Goal: Task Accomplishment & Management: Manage account settings

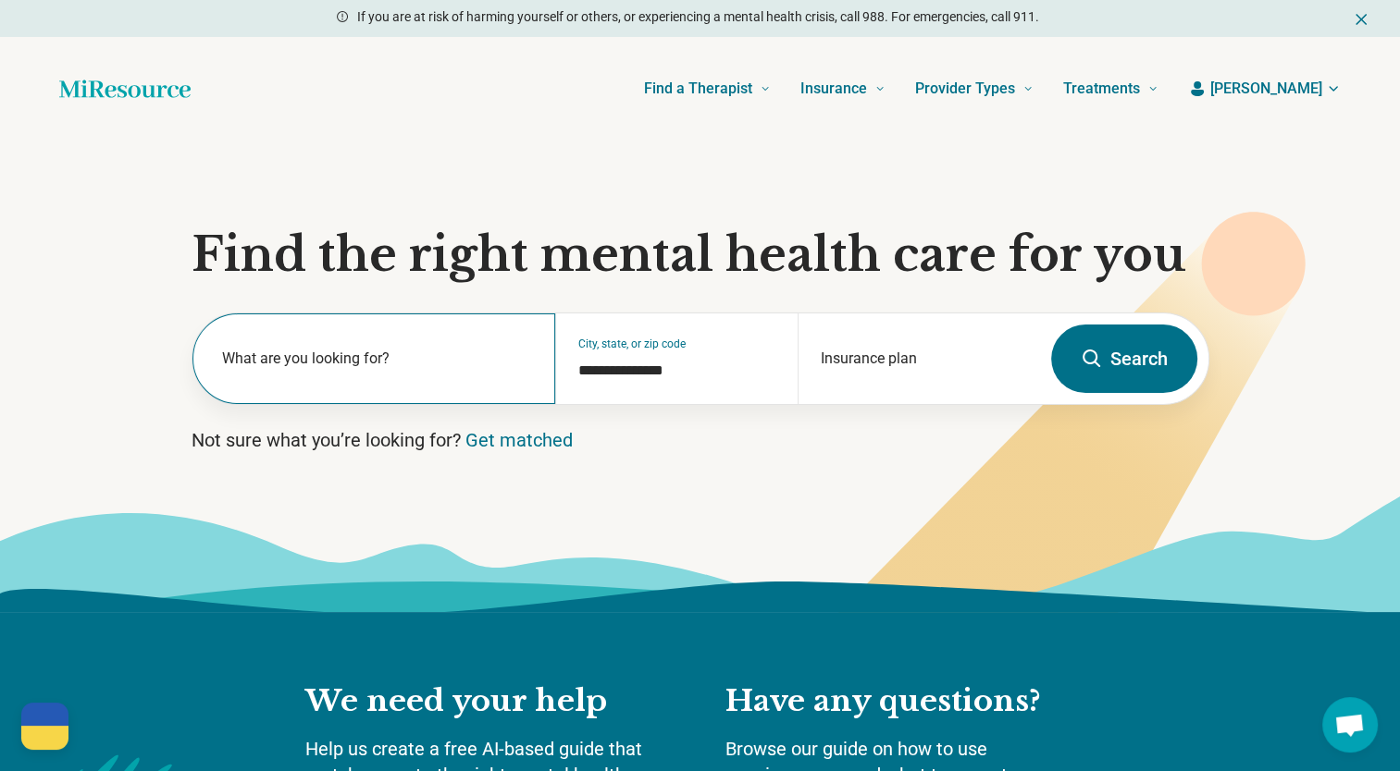
click at [299, 354] on label "What are you looking for?" at bounding box center [378, 359] width 312 height 22
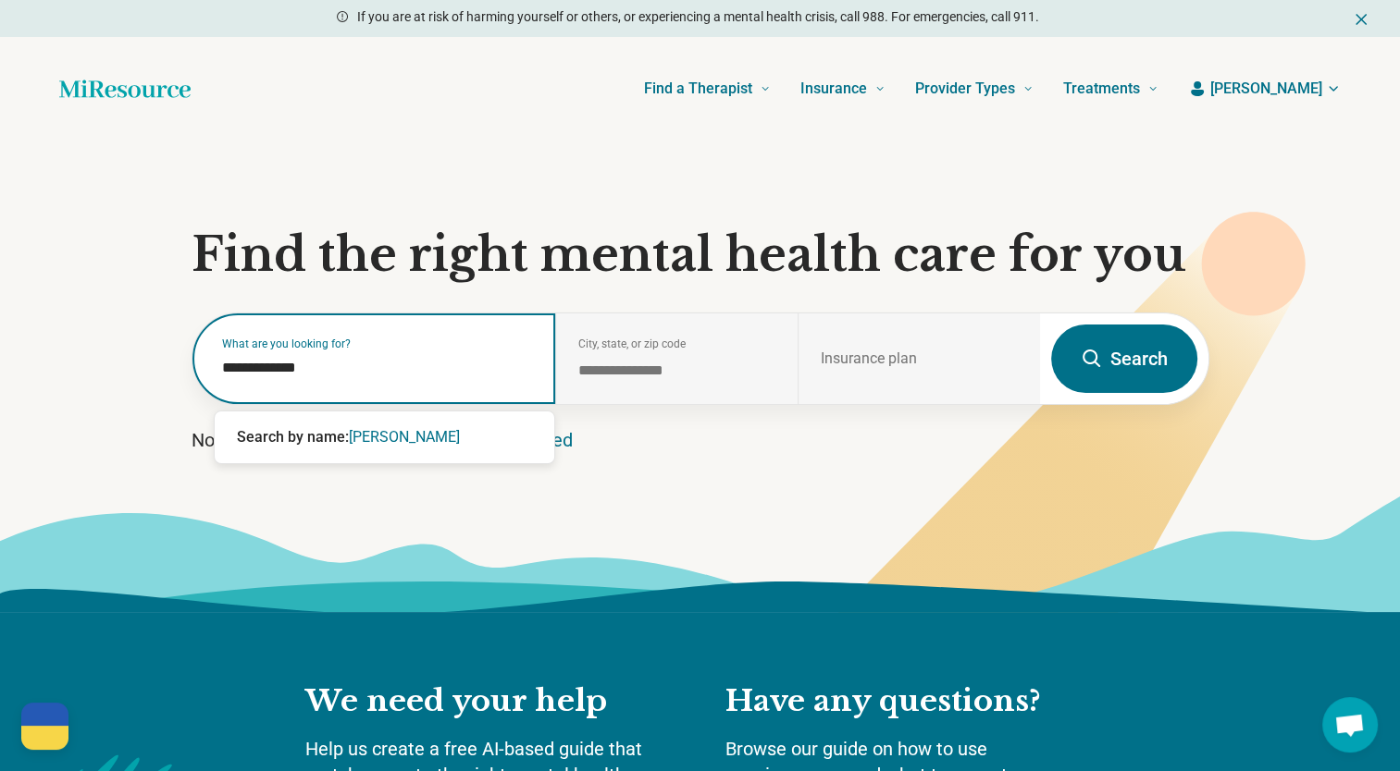
type input "**********"
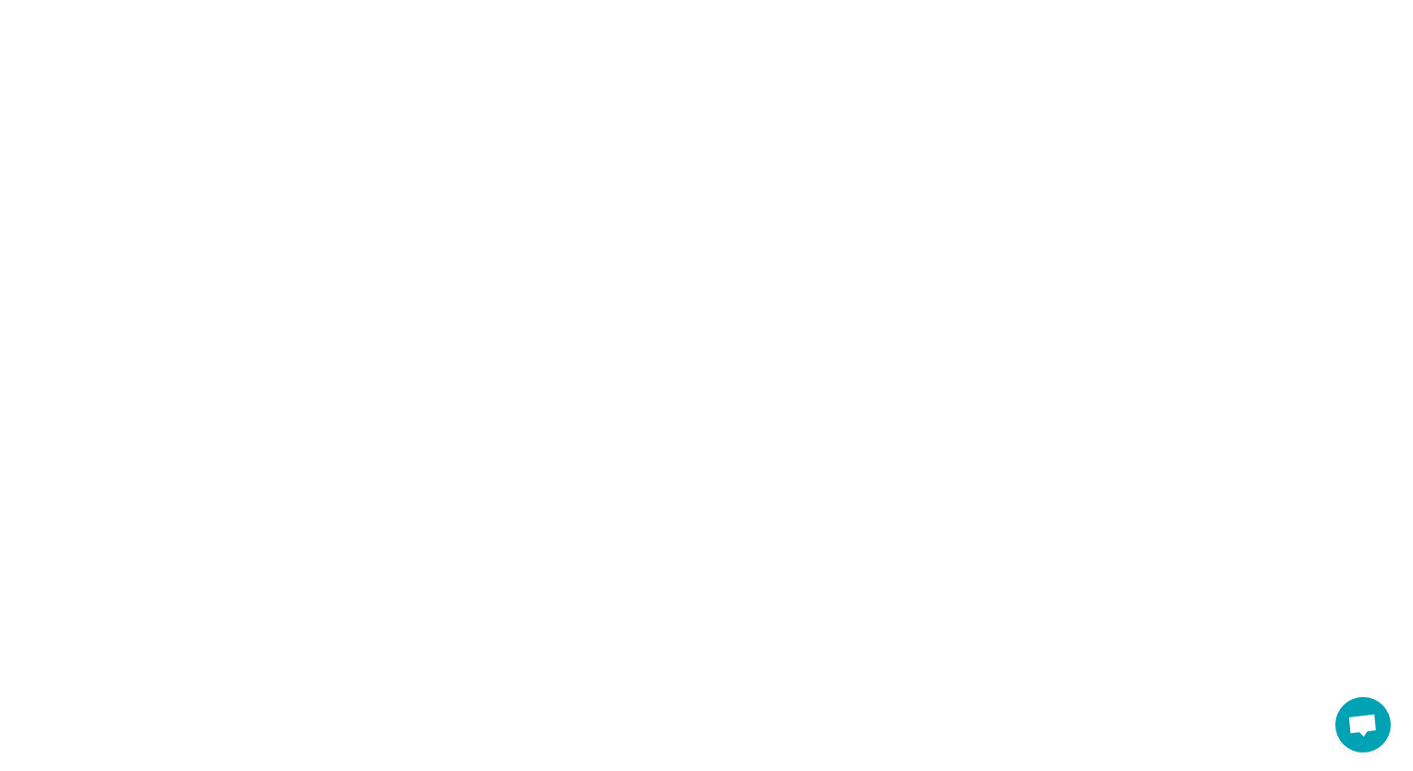
select select "***"
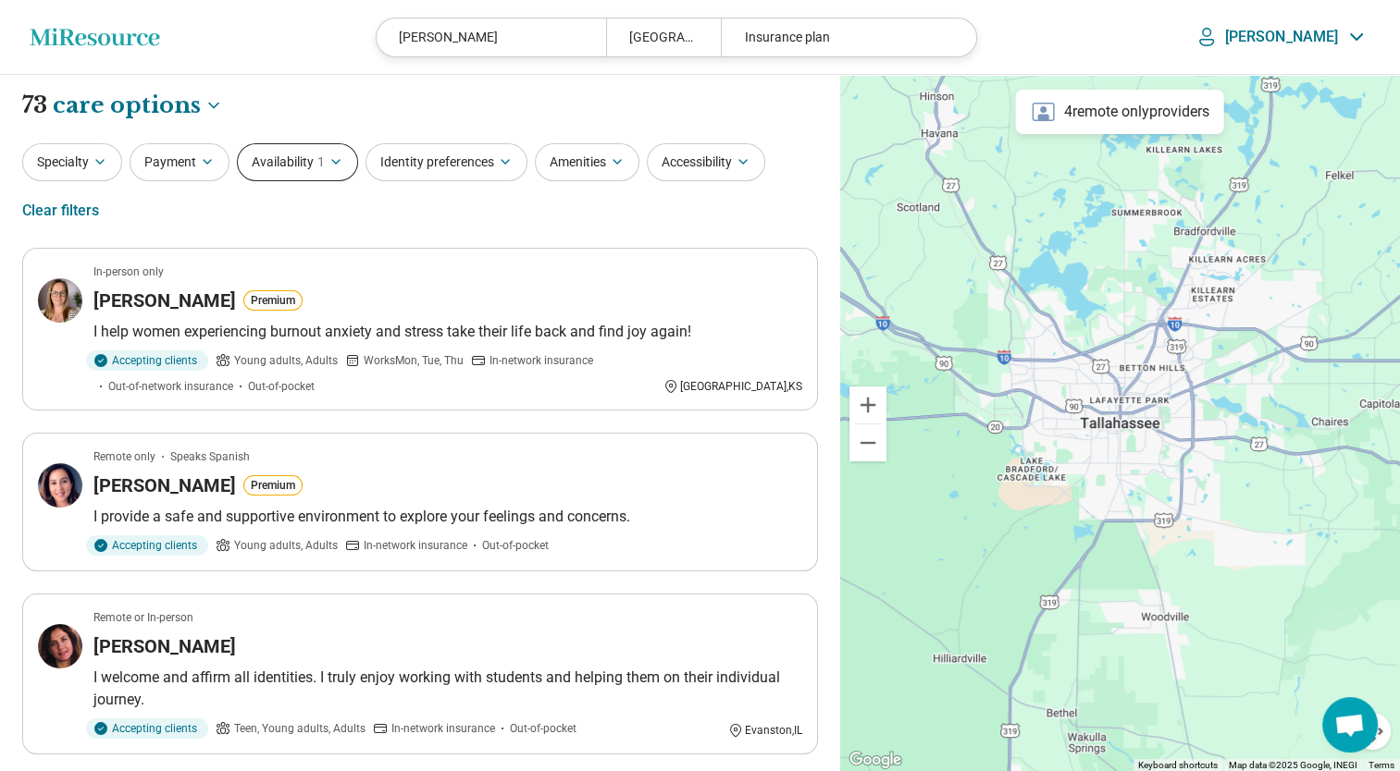
click at [334, 154] on icon "button" at bounding box center [335, 161] width 15 height 15
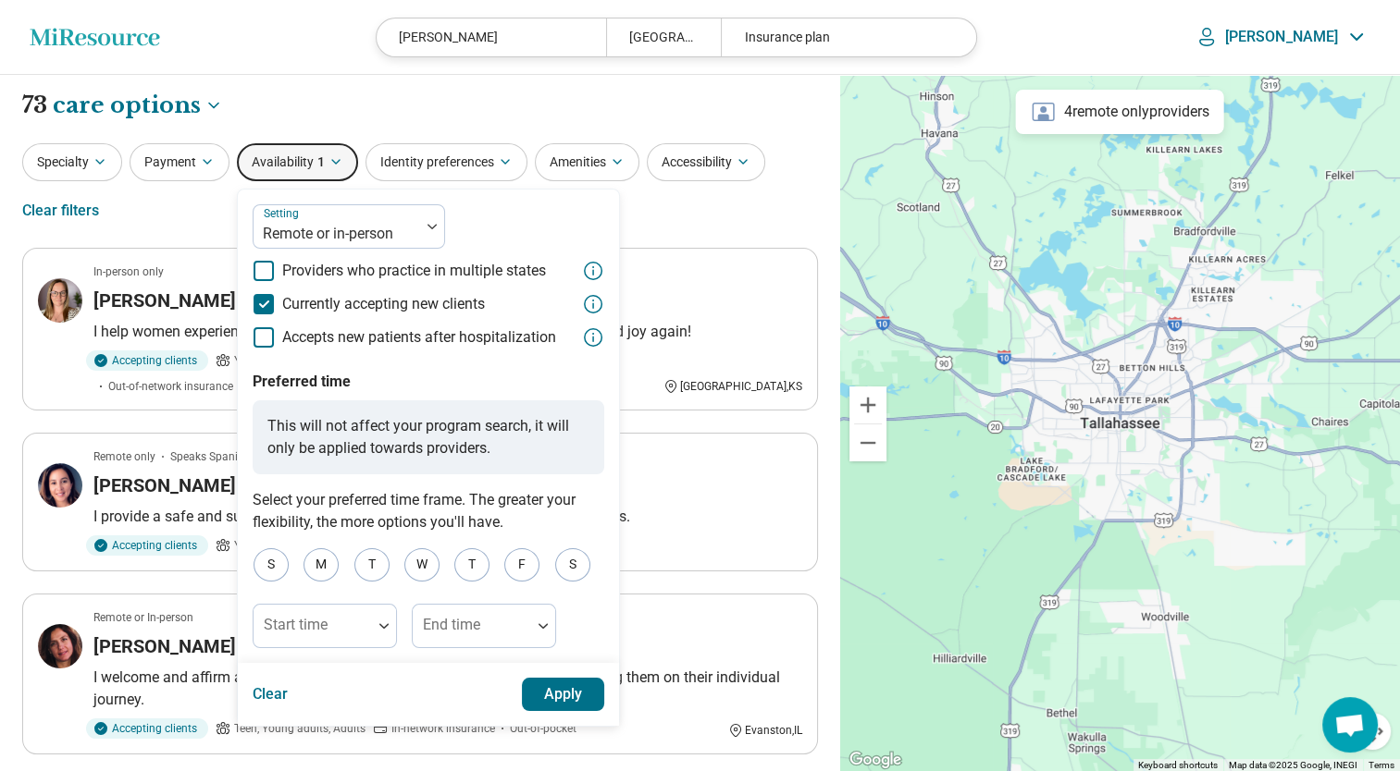
click at [557, 695] on button "Apply" at bounding box center [563, 694] width 83 height 33
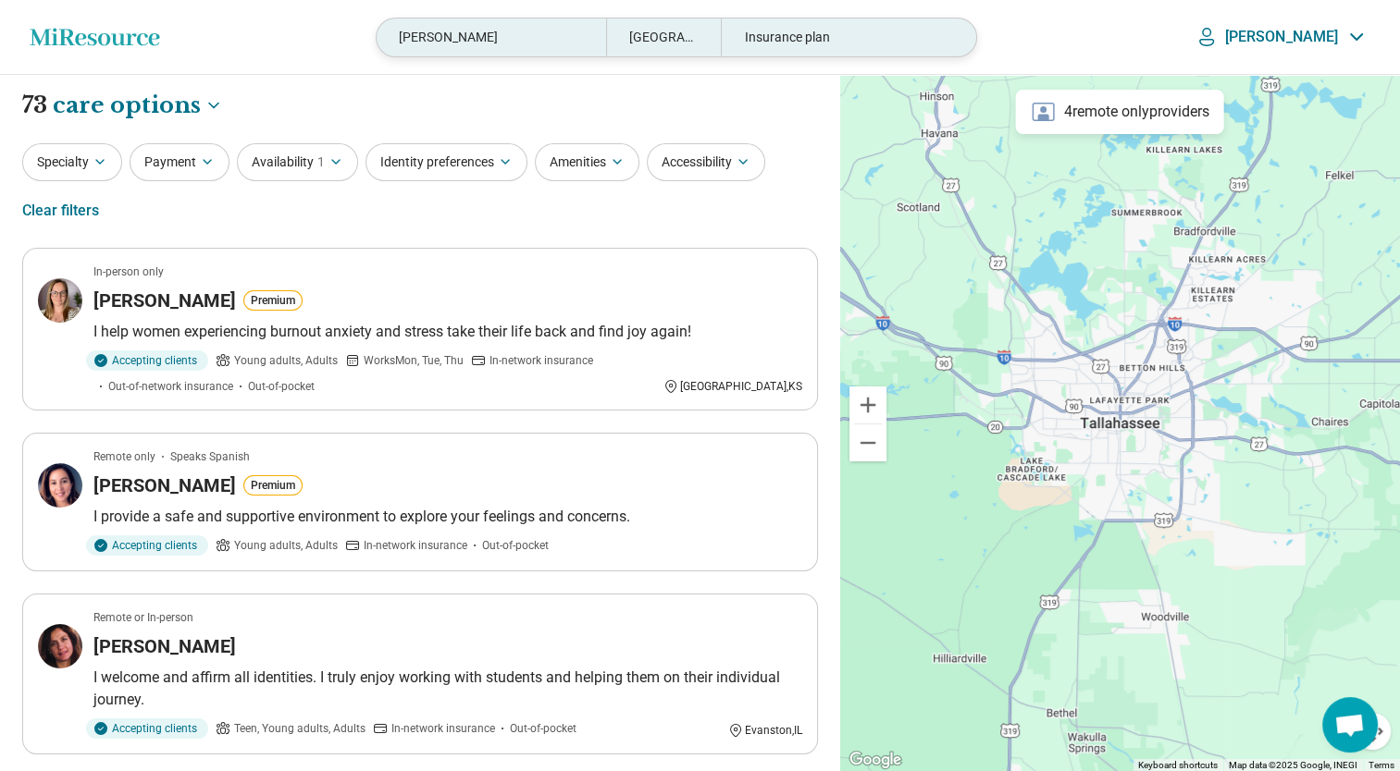
click at [866, 40] on div "Insurance plan" at bounding box center [835, 37] width 229 height 38
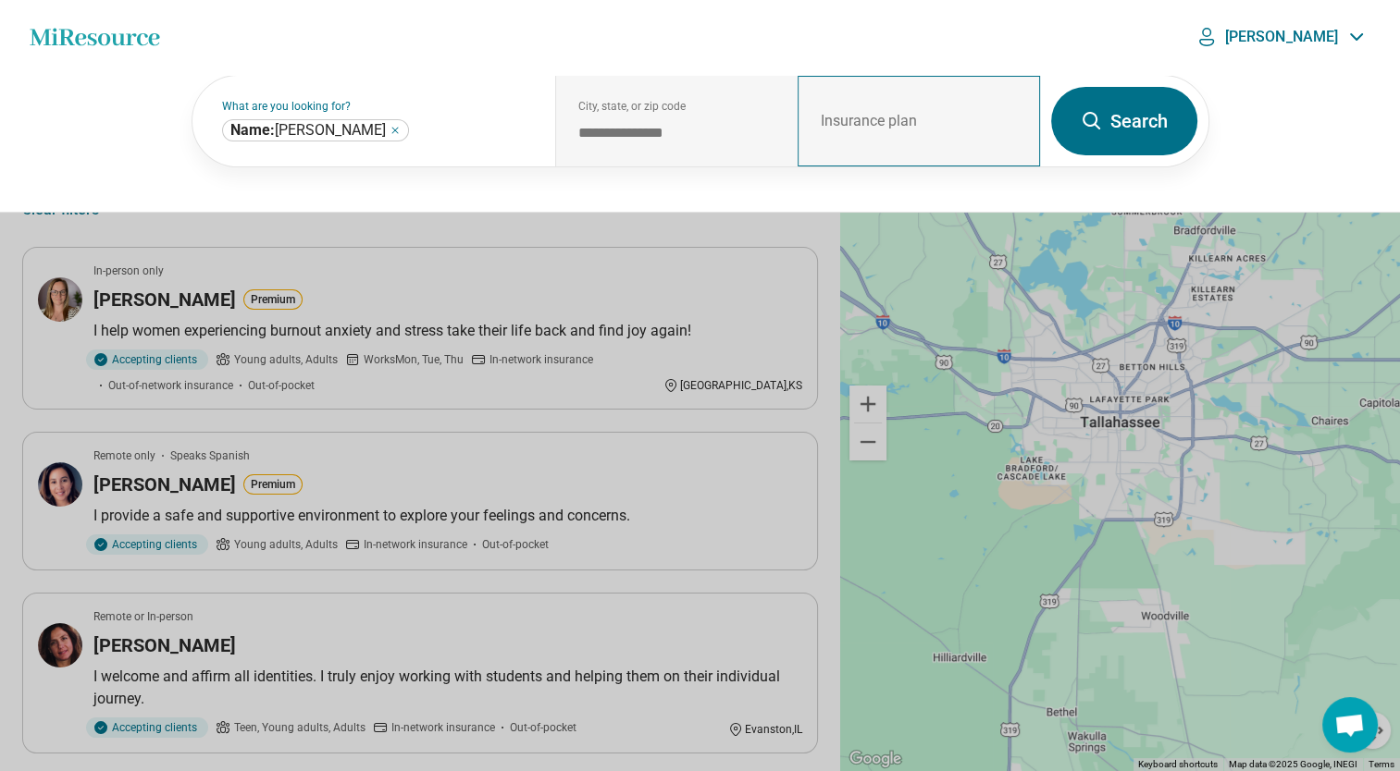
click at [919, 121] on div "Insurance plan" at bounding box center [918, 121] width 242 height 91
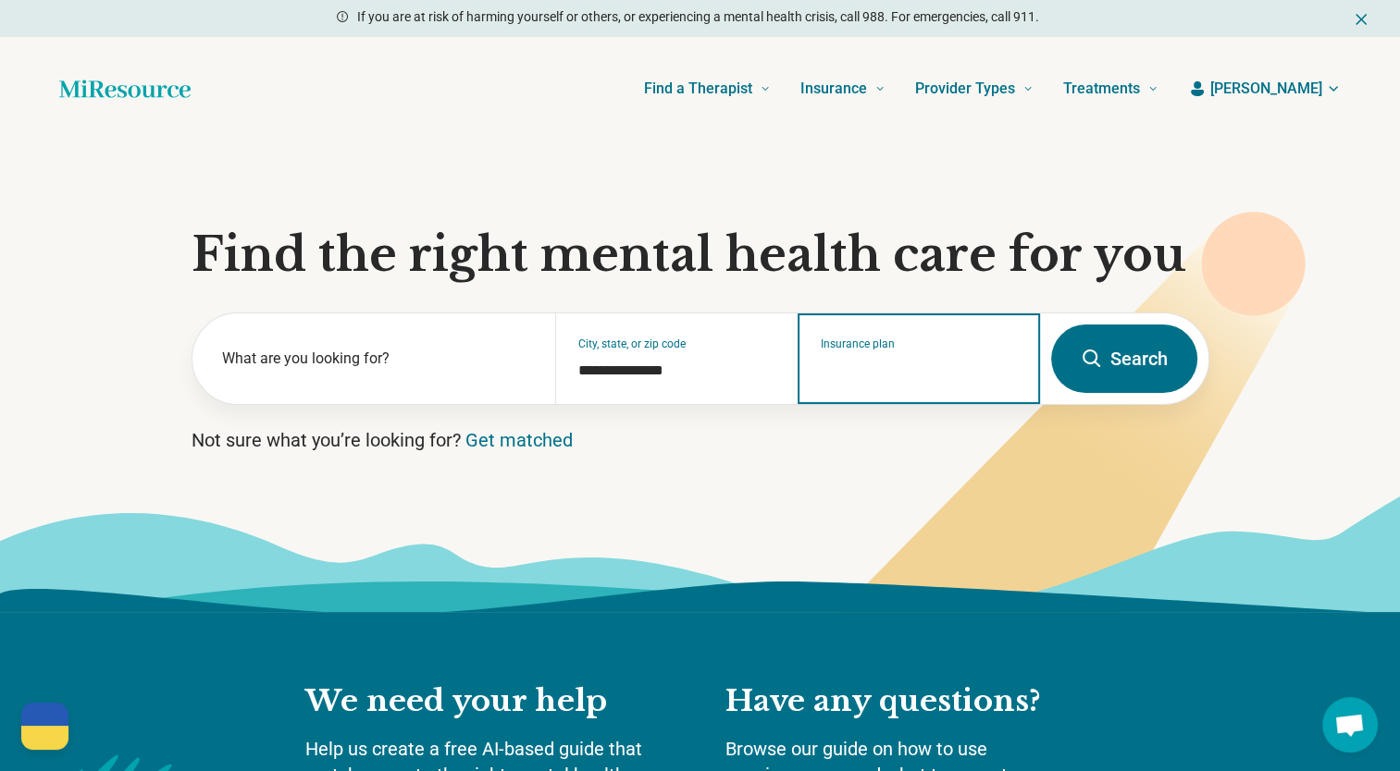
click at [892, 364] on input "Insurance plan" at bounding box center [918, 371] width 197 height 22
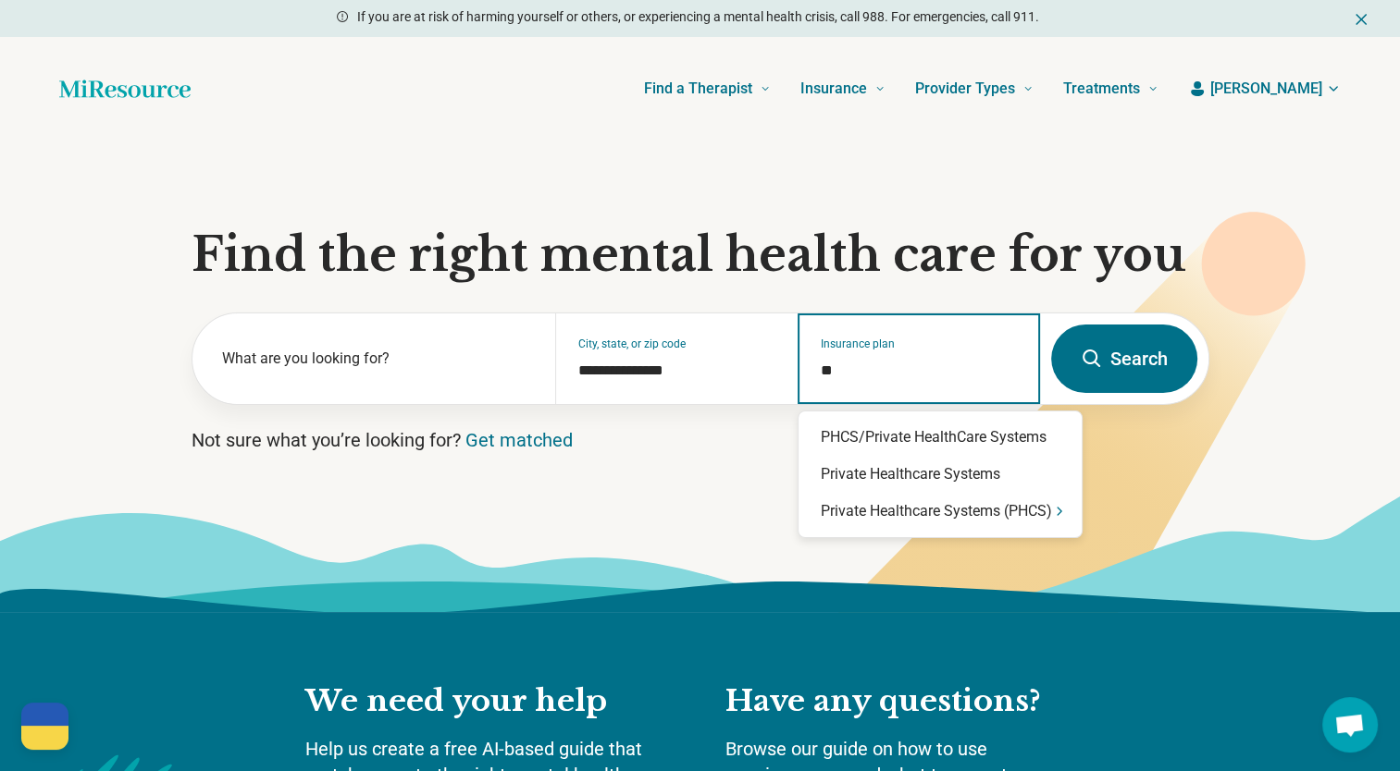
type input "*"
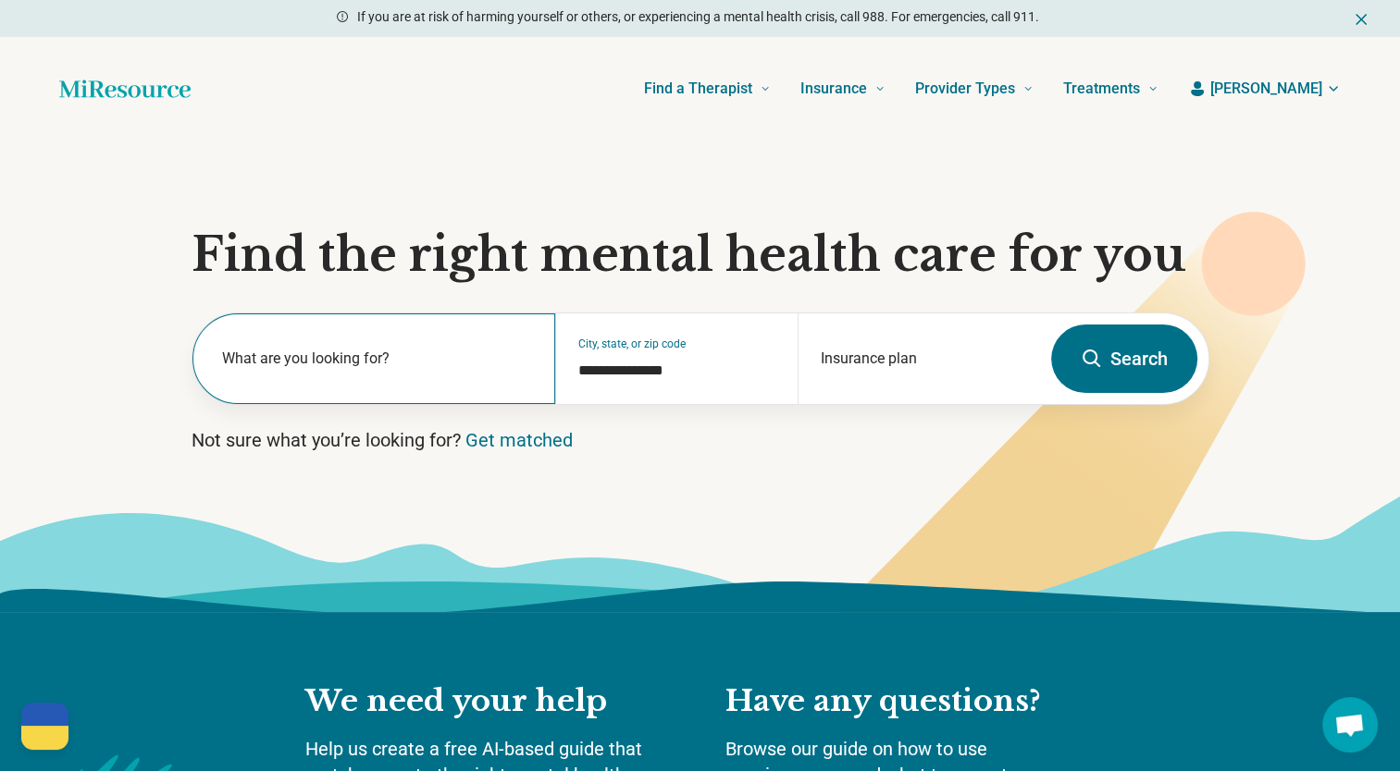
click at [363, 359] on label "What are you looking for?" at bounding box center [378, 359] width 312 height 22
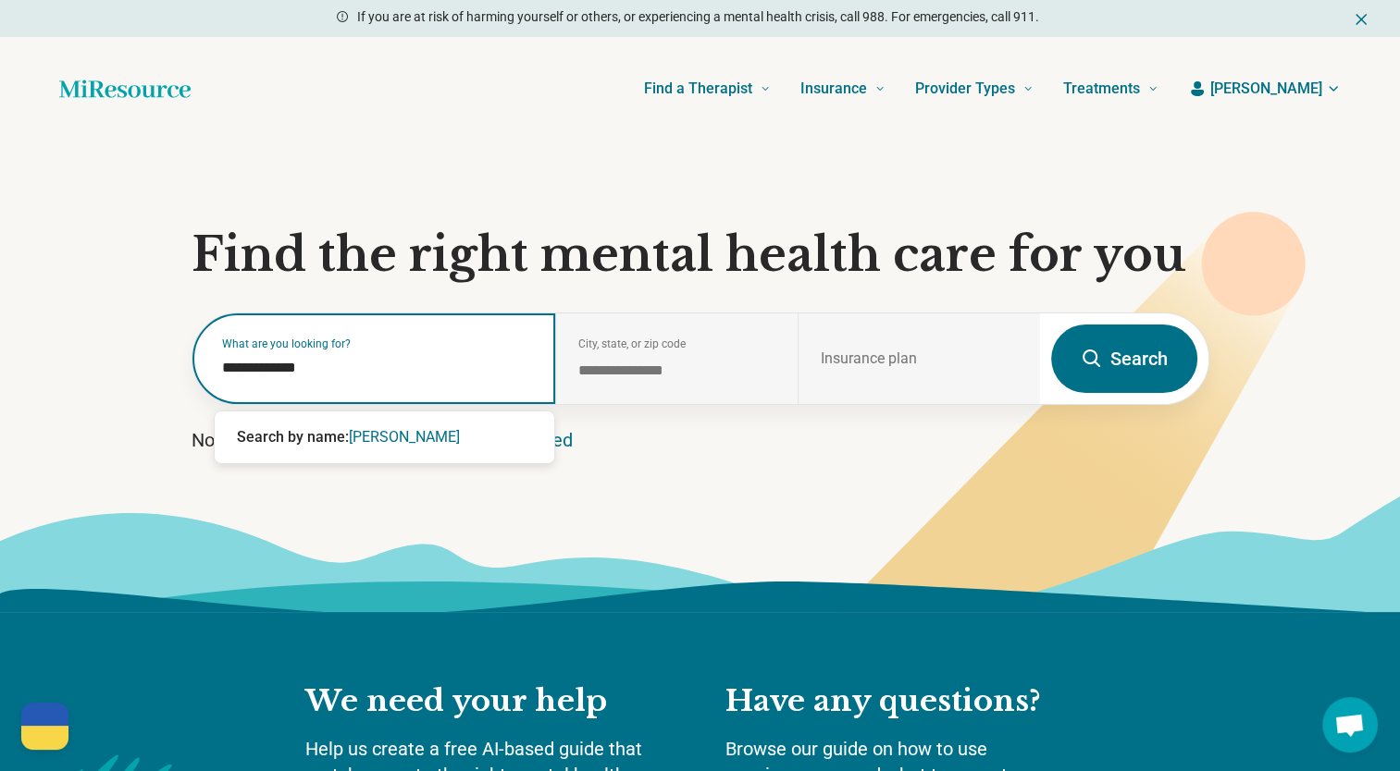
type input "**********"
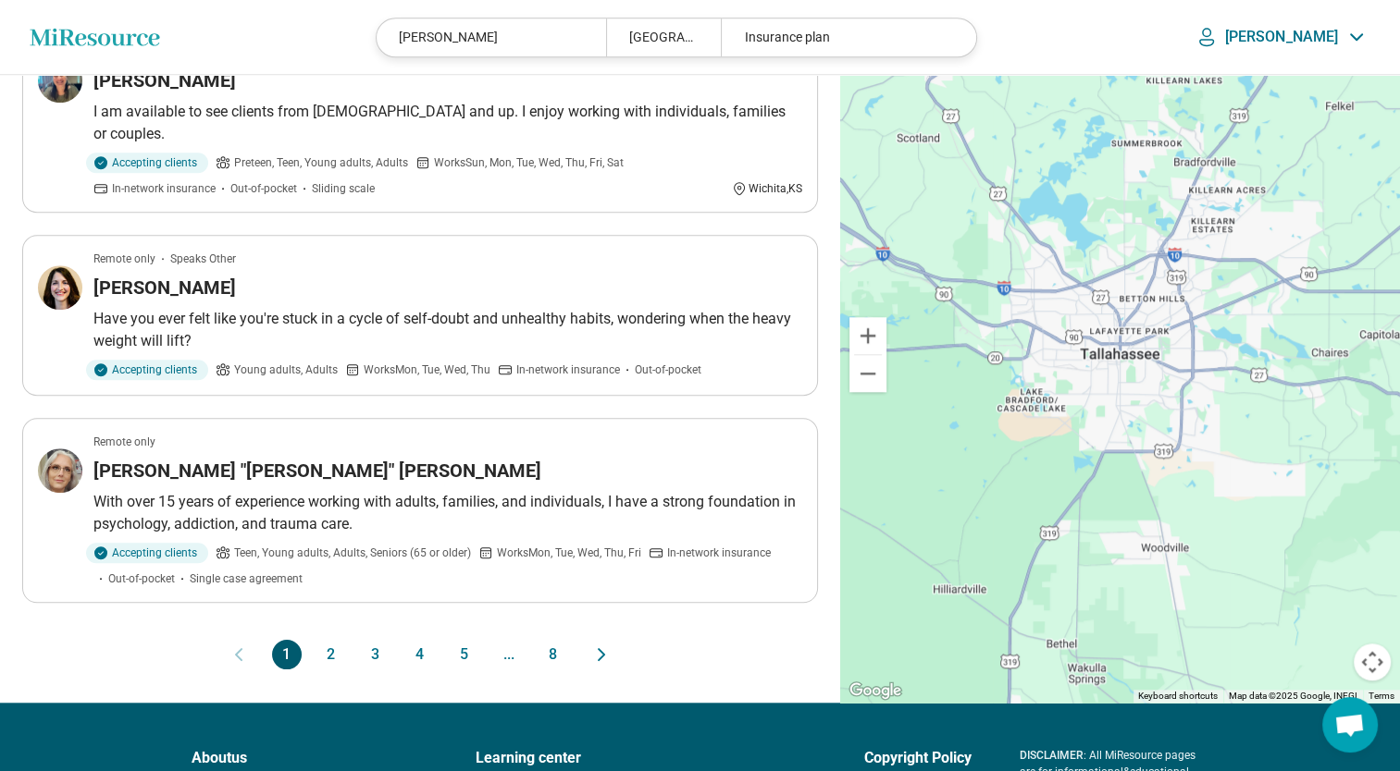
scroll to position [1498, 0]
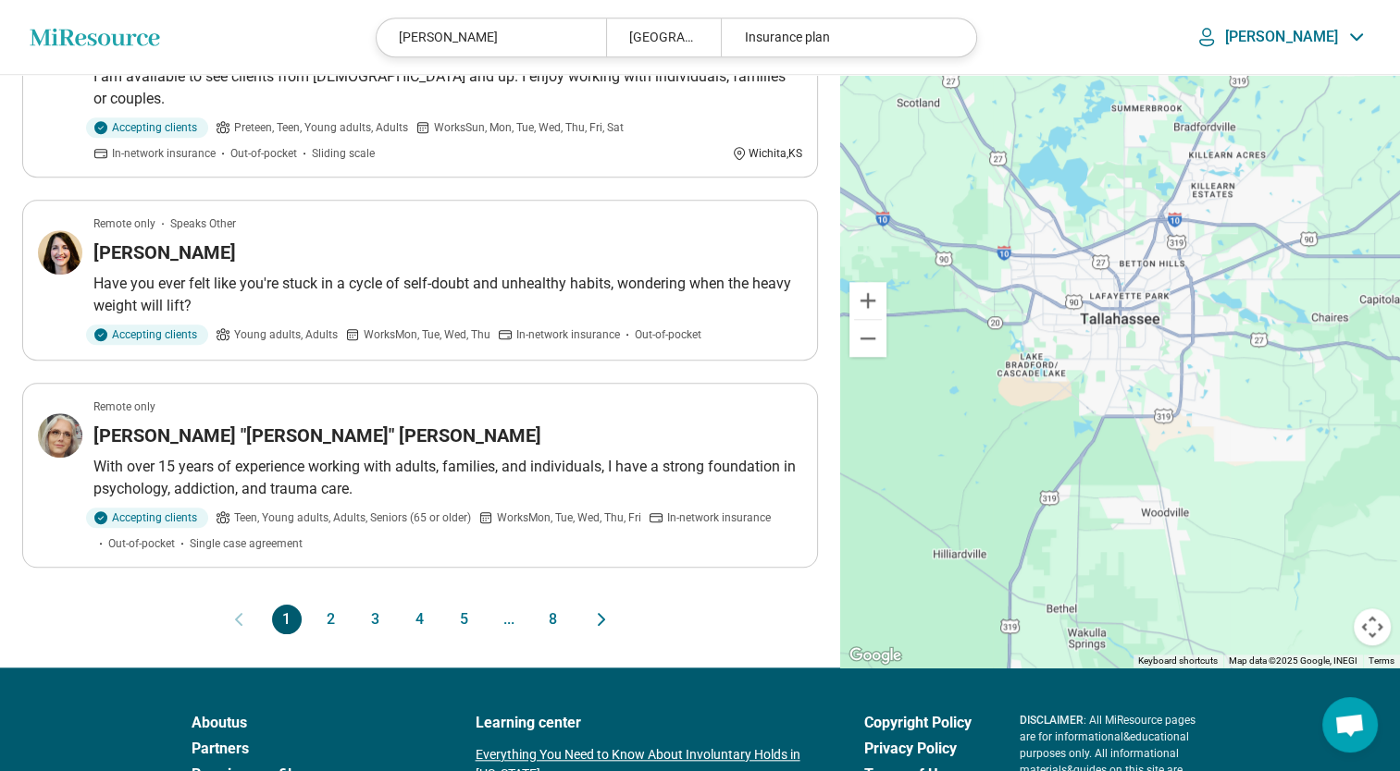
click at [325, 605] on button "2" at bounding box center [331, 620] width 30 height 30
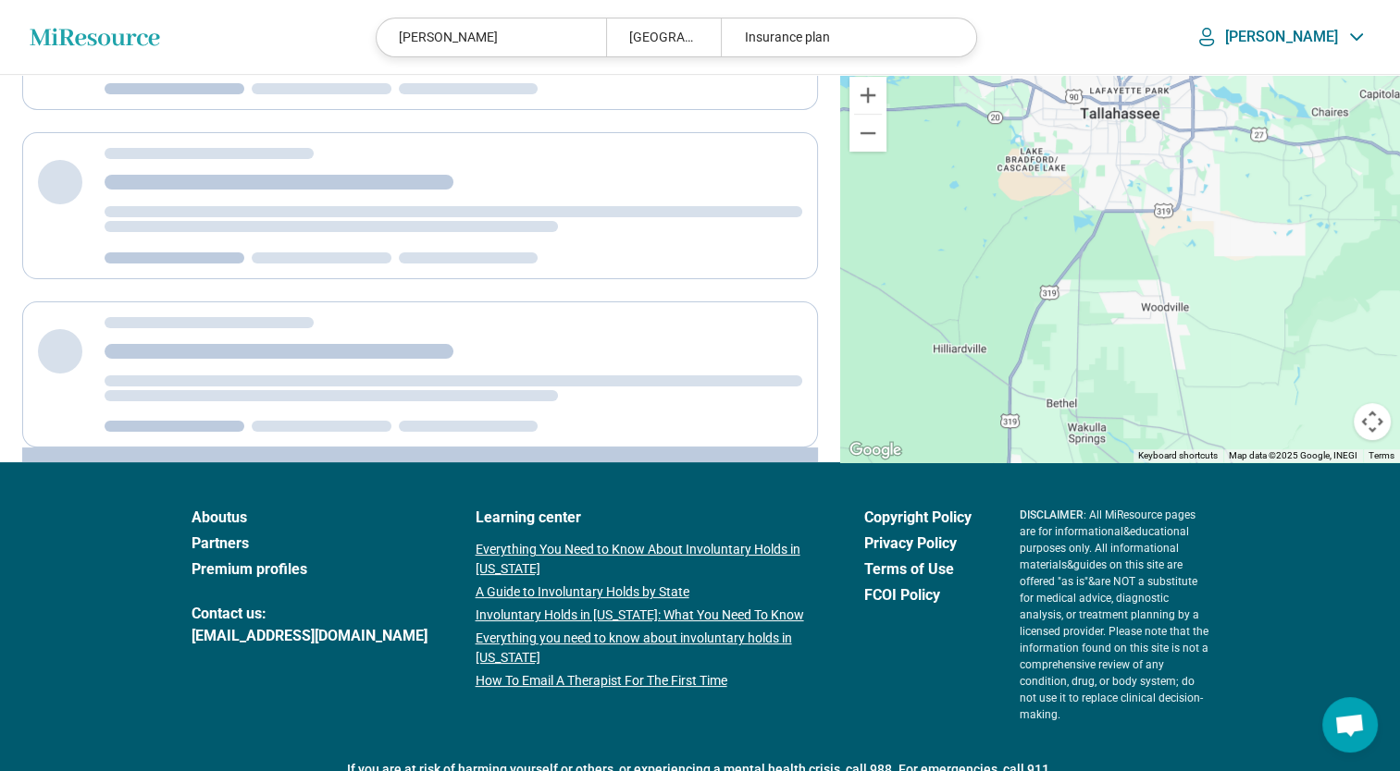
scroll to position [0, 0]
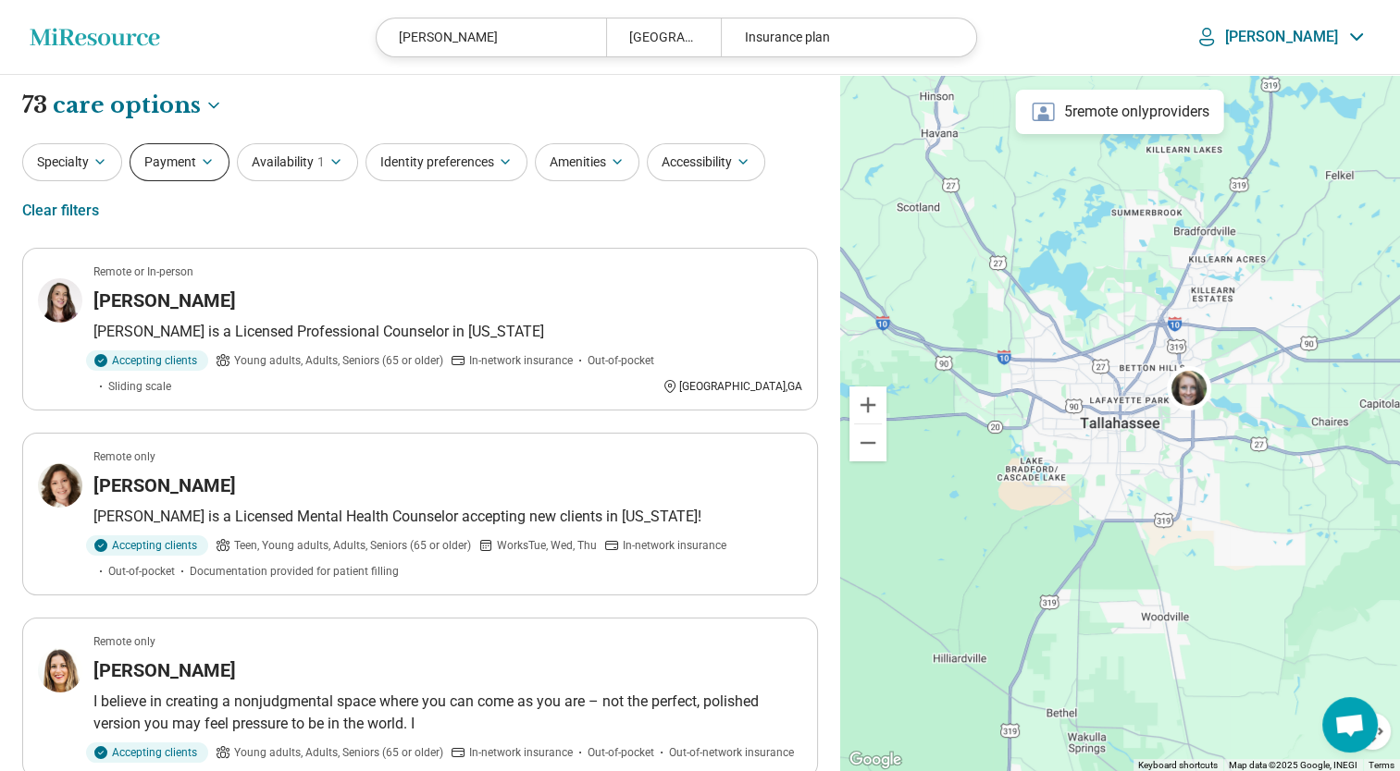
click at [188, 165] on button "Payment" at bounding box center [179, 162] width 100 height 38
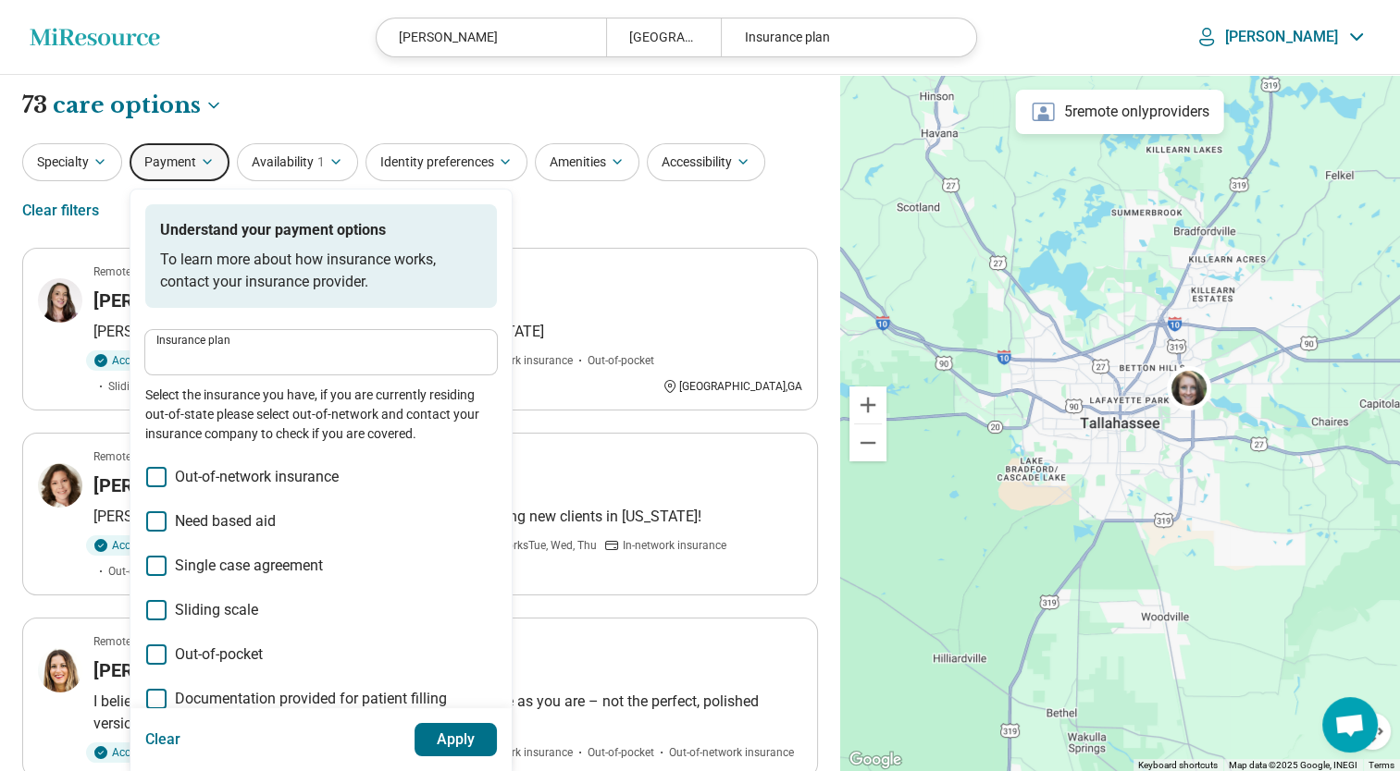
click at [163, 648] on icon at bounding box center [156, 655] width 20 height 20
click at [435, 737] on button "Apply" at bounding box center [455, 739] width 83 height 33
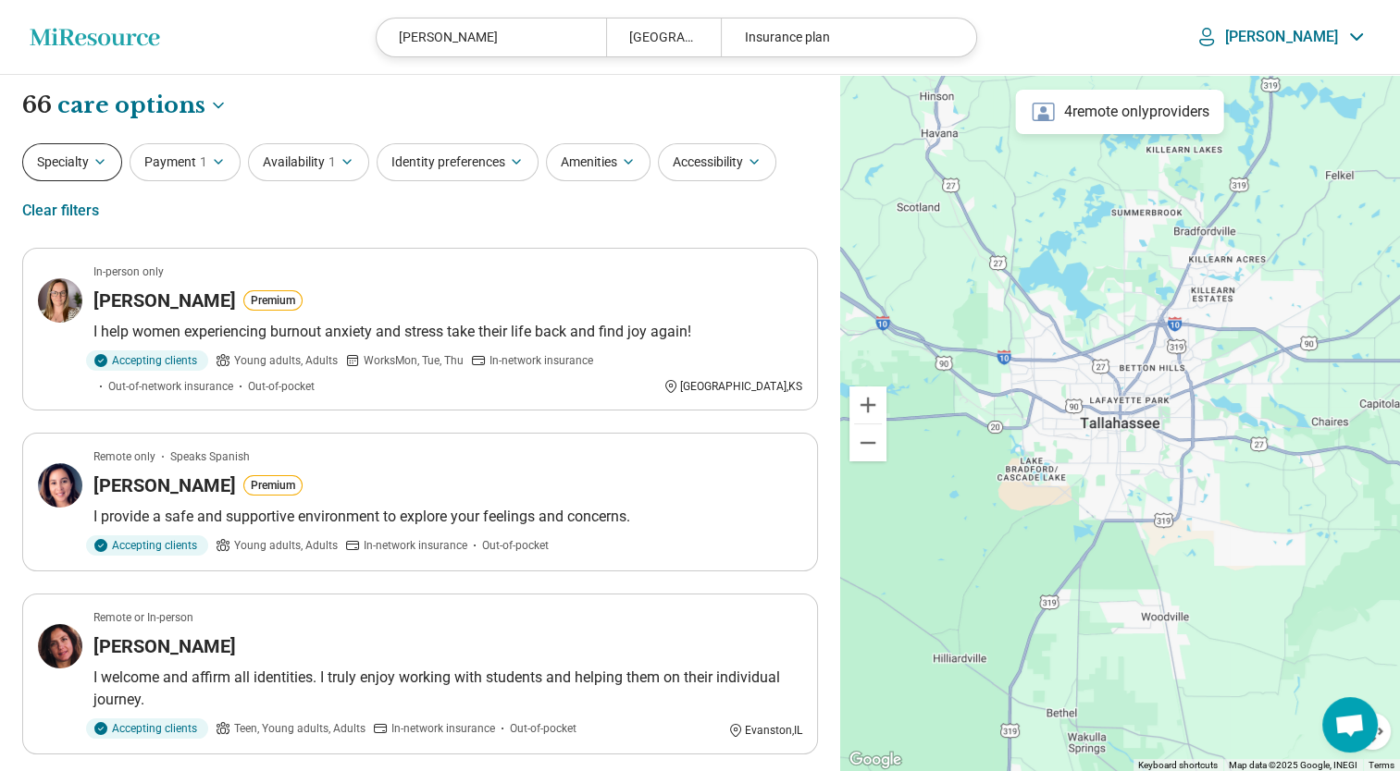
click at [87, 169] on button "Specialty" at bounding box center [72, 162] width 100 height 38
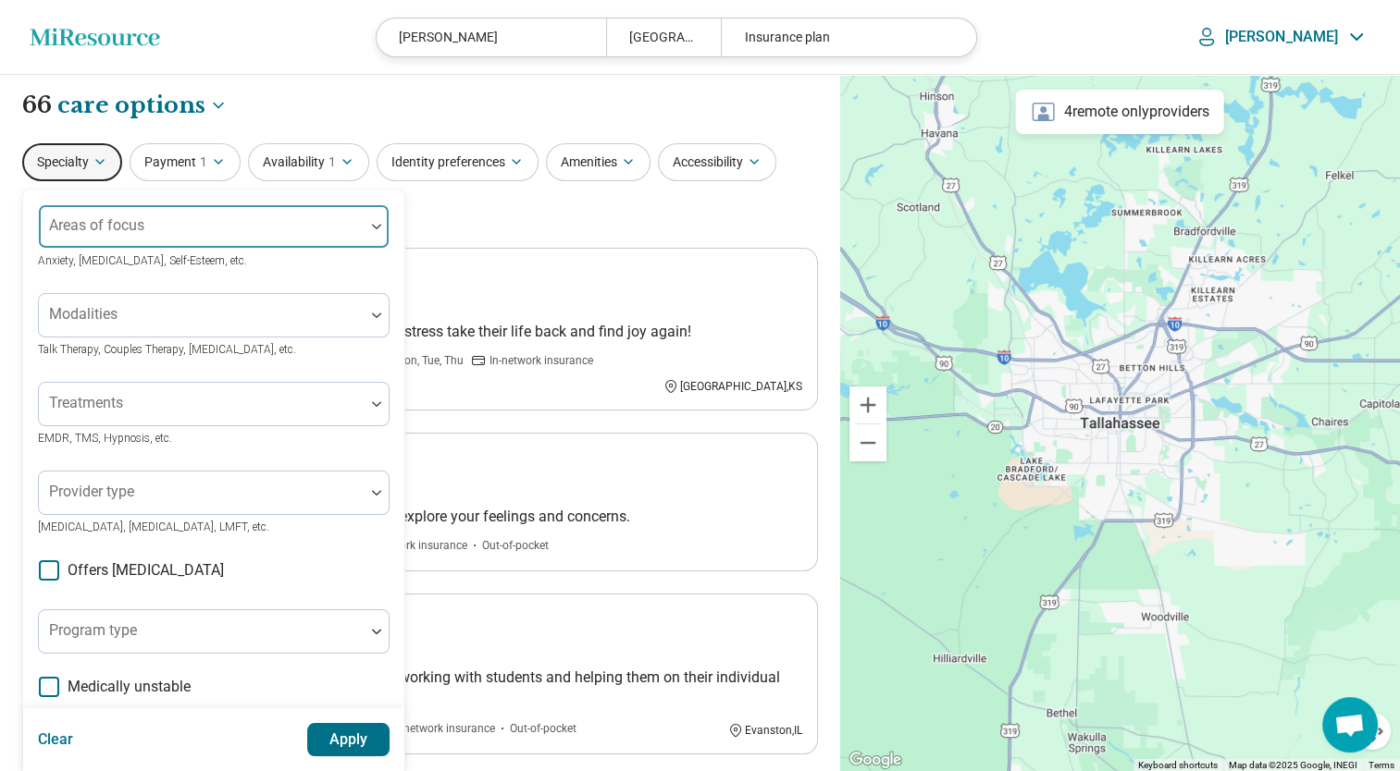
click at [182, 229] on div at bounding box center [201, 234] width 311 height 26
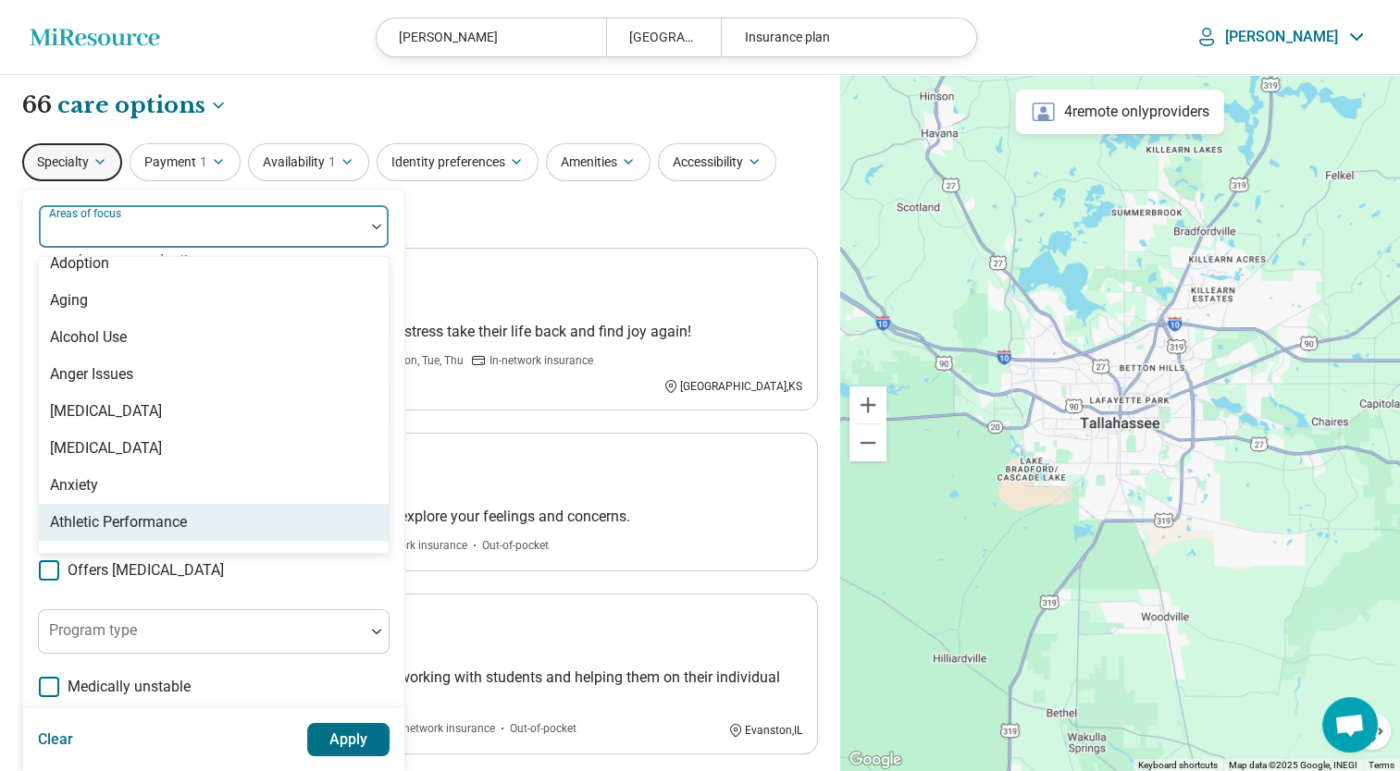
scroll to position [127, 0]
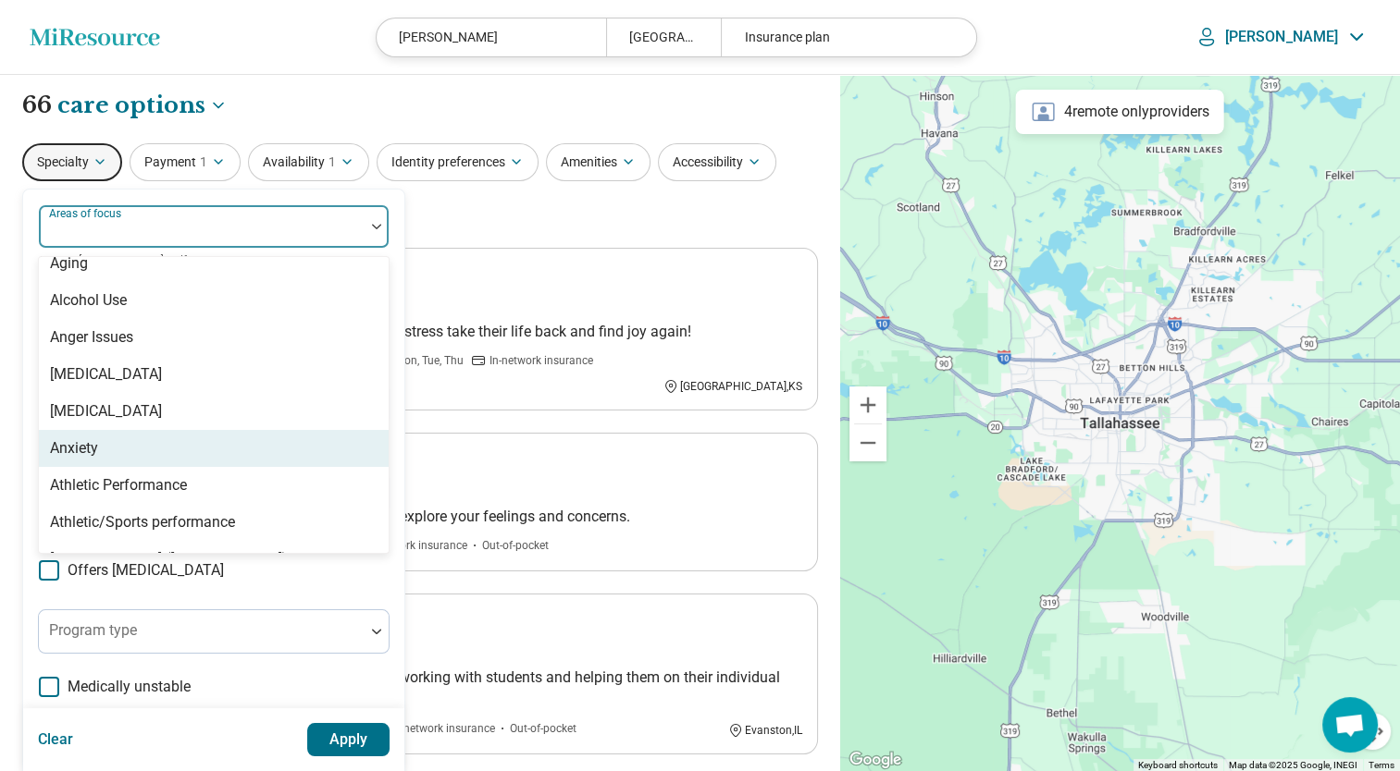
click at [258, 453] on div "Anxiety" at bounding box center [214, 448] width 350 height 37
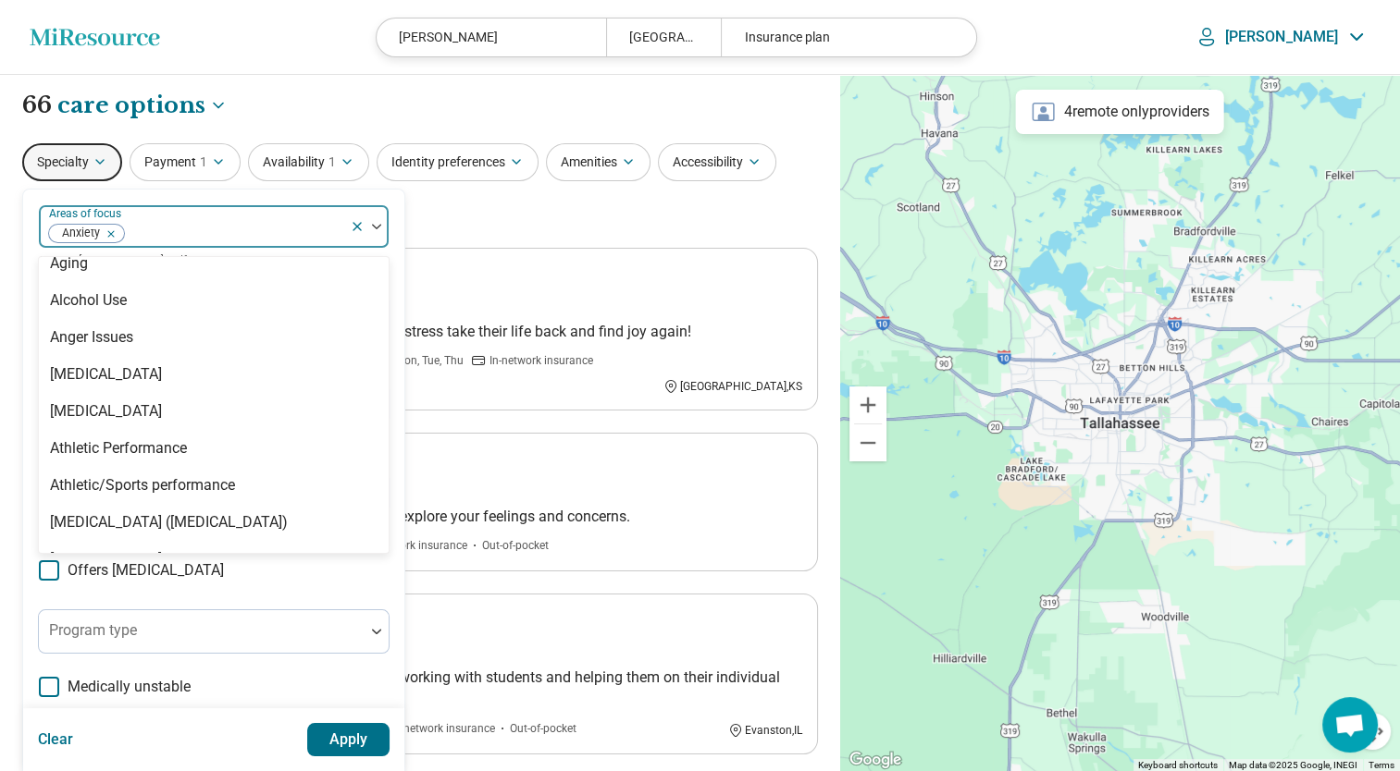
click at [586, 217] on div "Specialty option Anxiety, selected. 99 results available. Use Up and Down to ch…" at bounding box center [419, 188] width 795 height 90
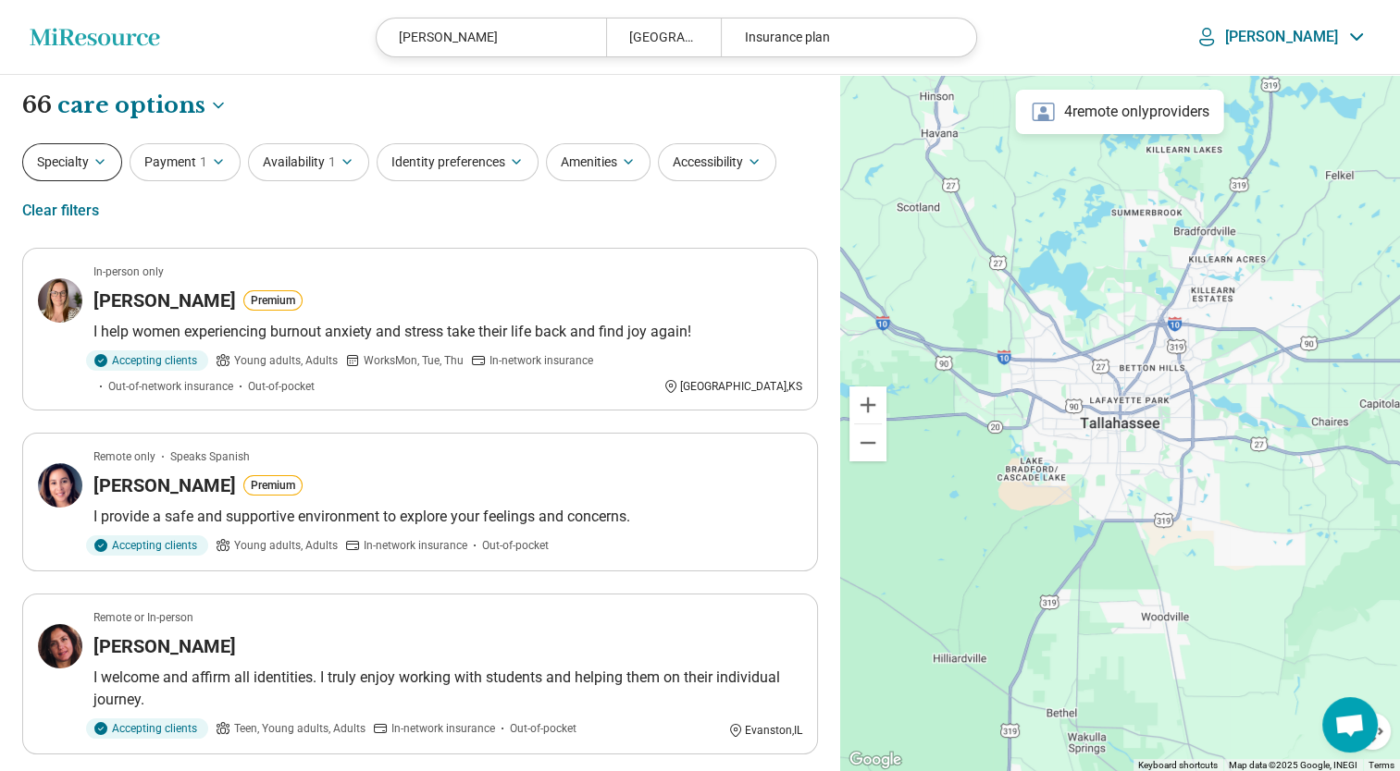
click at [105, 168] on icon "button" at bounding box center [99, 161] width 15 height 15
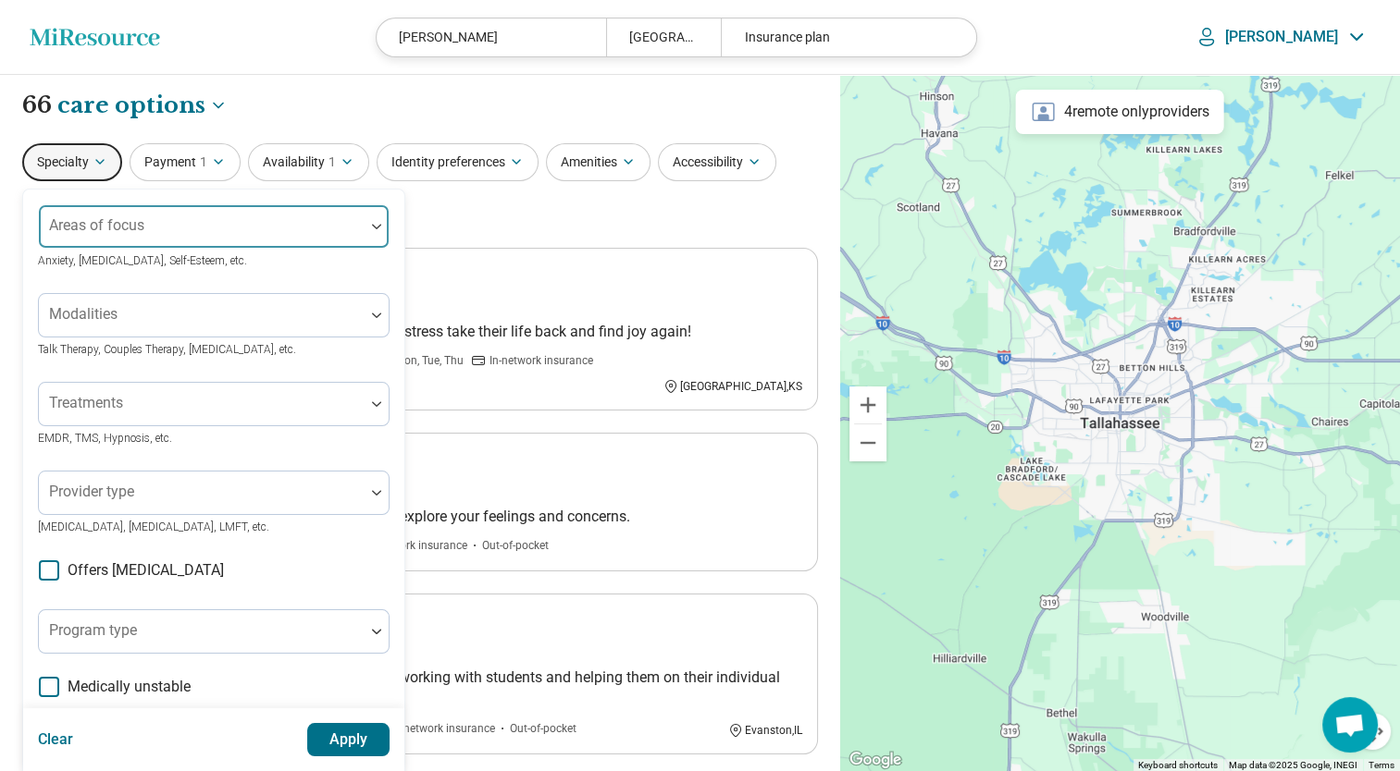
click at [127, 228] on div "Areas of focus" at bounding box center [213, 226] width 351 height 44
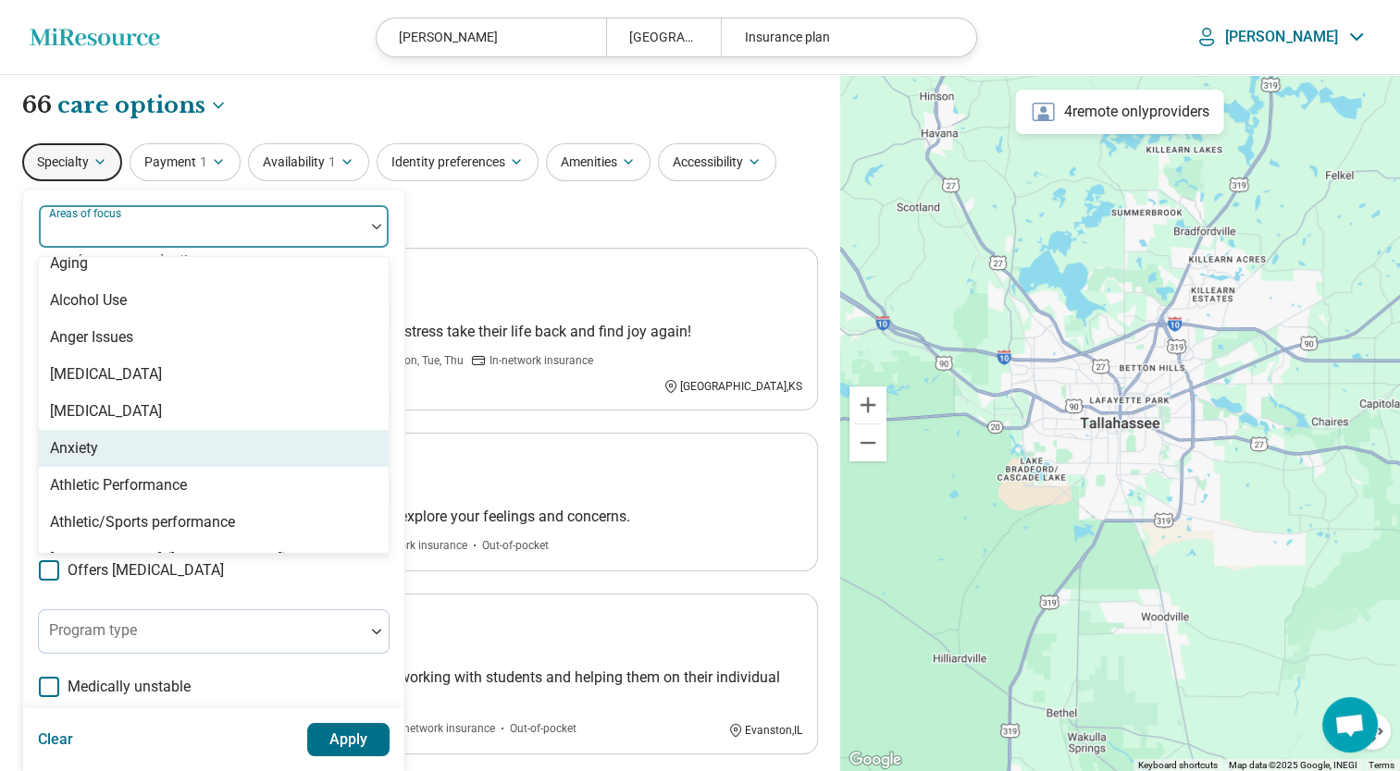
click at [89, 445] on div "Anxiety" at bounding box center [74, 449] width 48 height 22
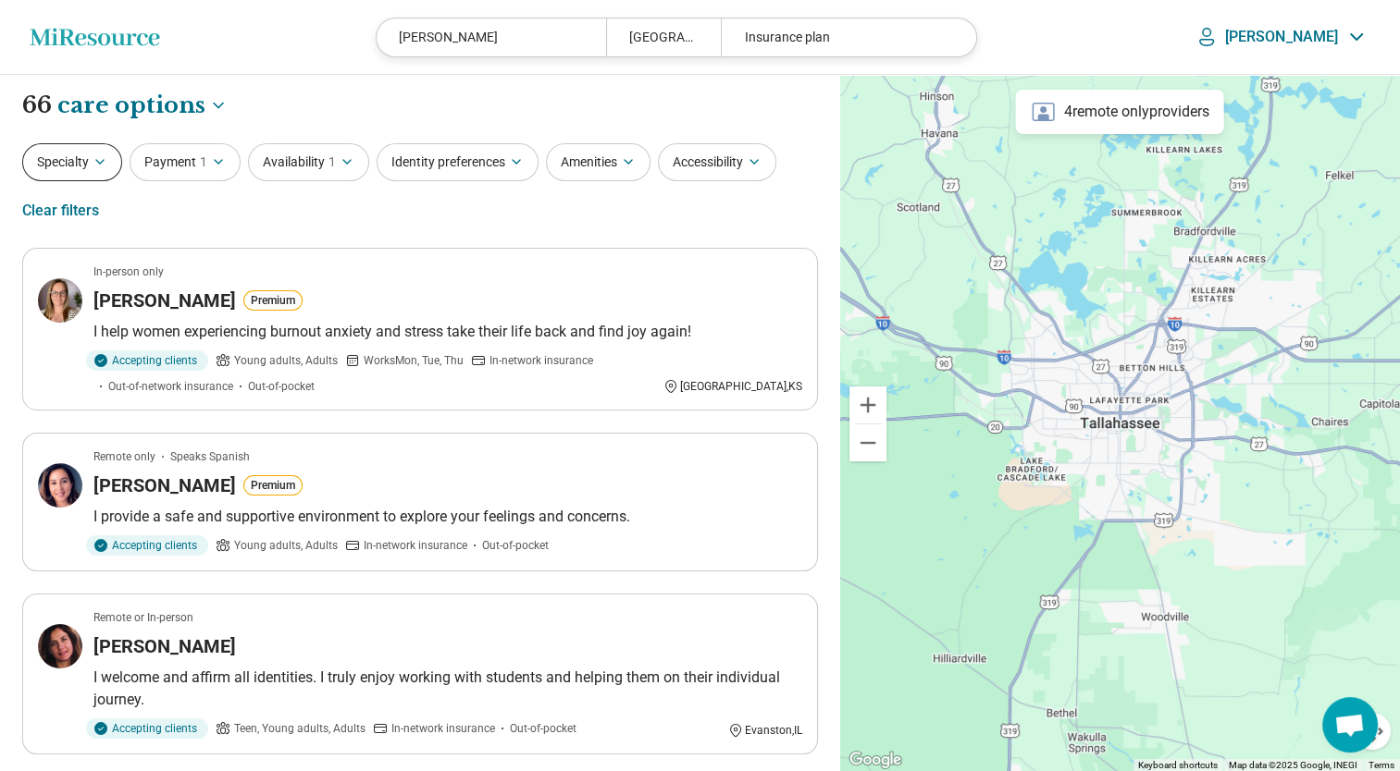
click at [96, 164] on icon "button" at bounding box center [99, 161] width 15 height 15
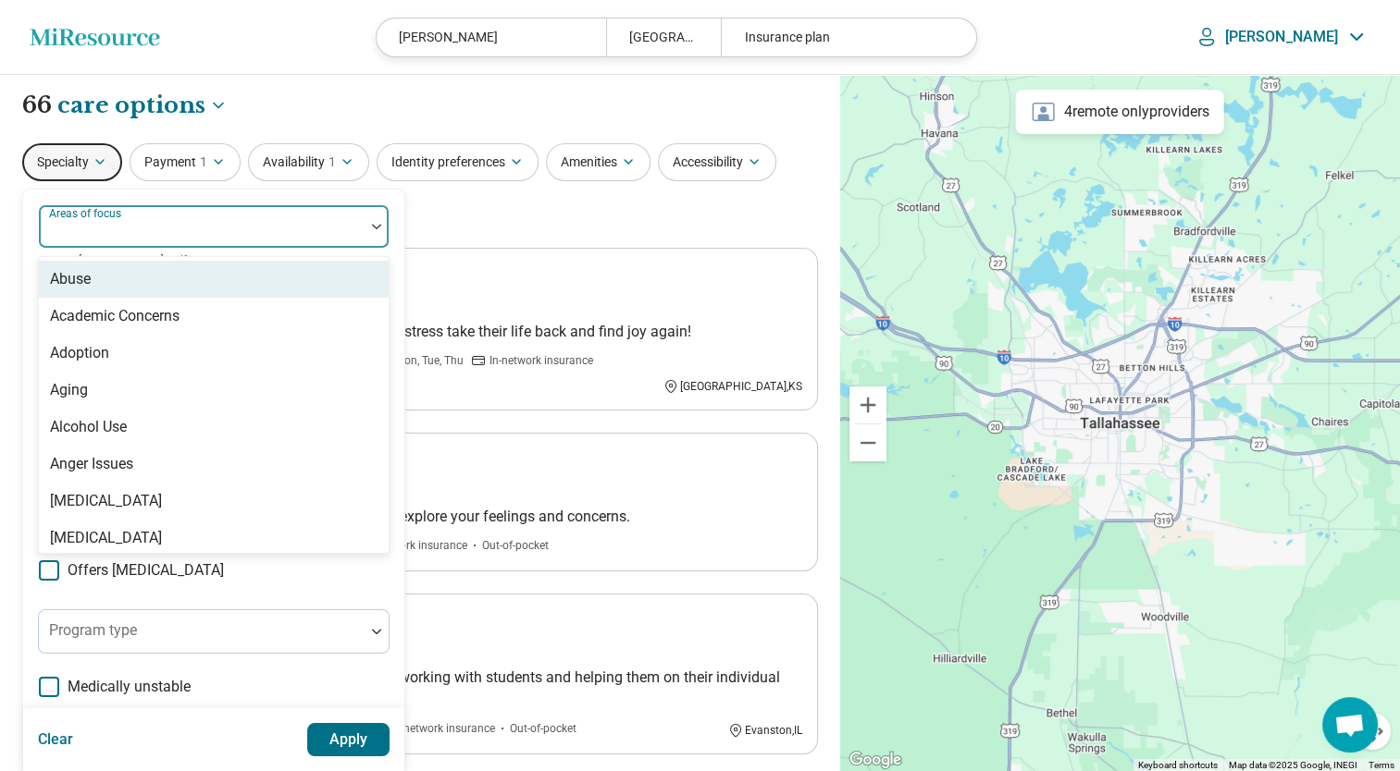
click at [172, 242] on div at bounding box center [201, 234] width 311 height 26
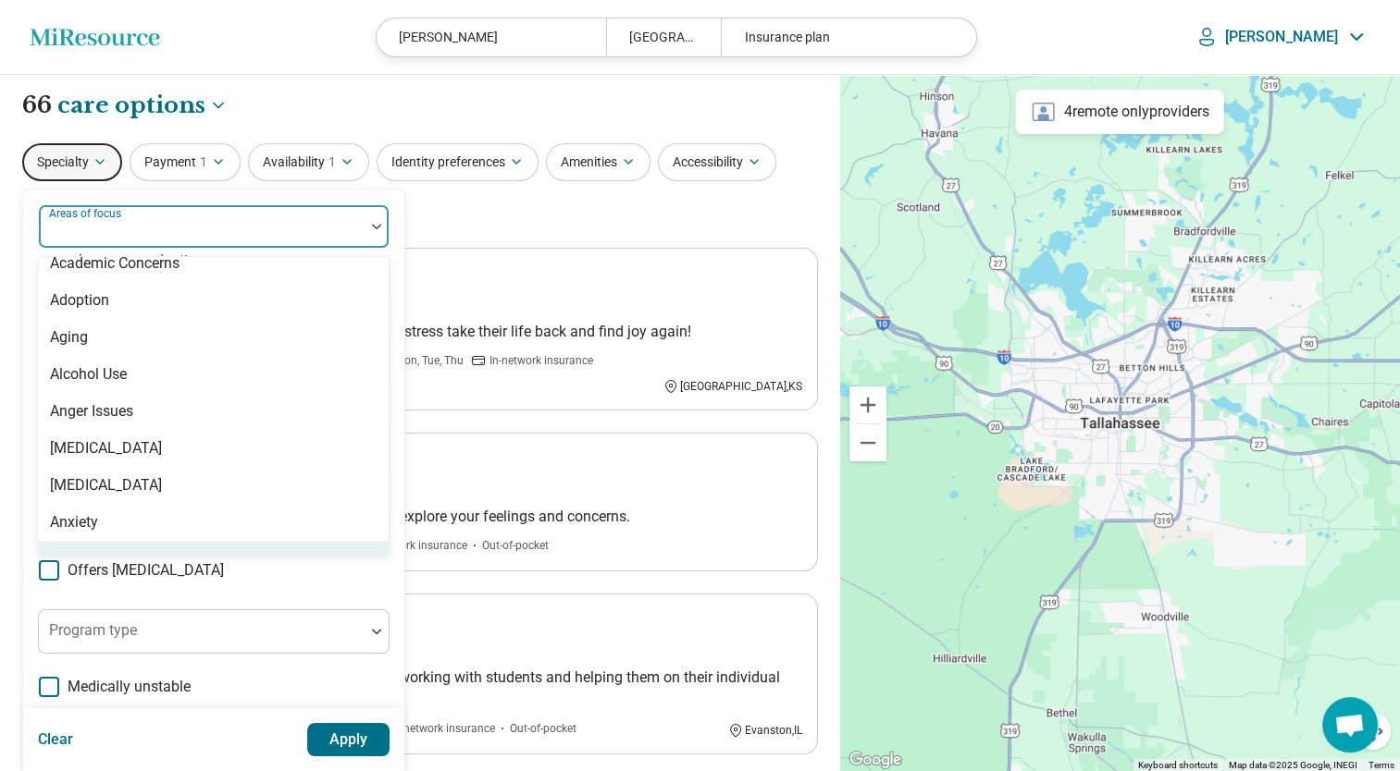
scroll to position [90, 0]
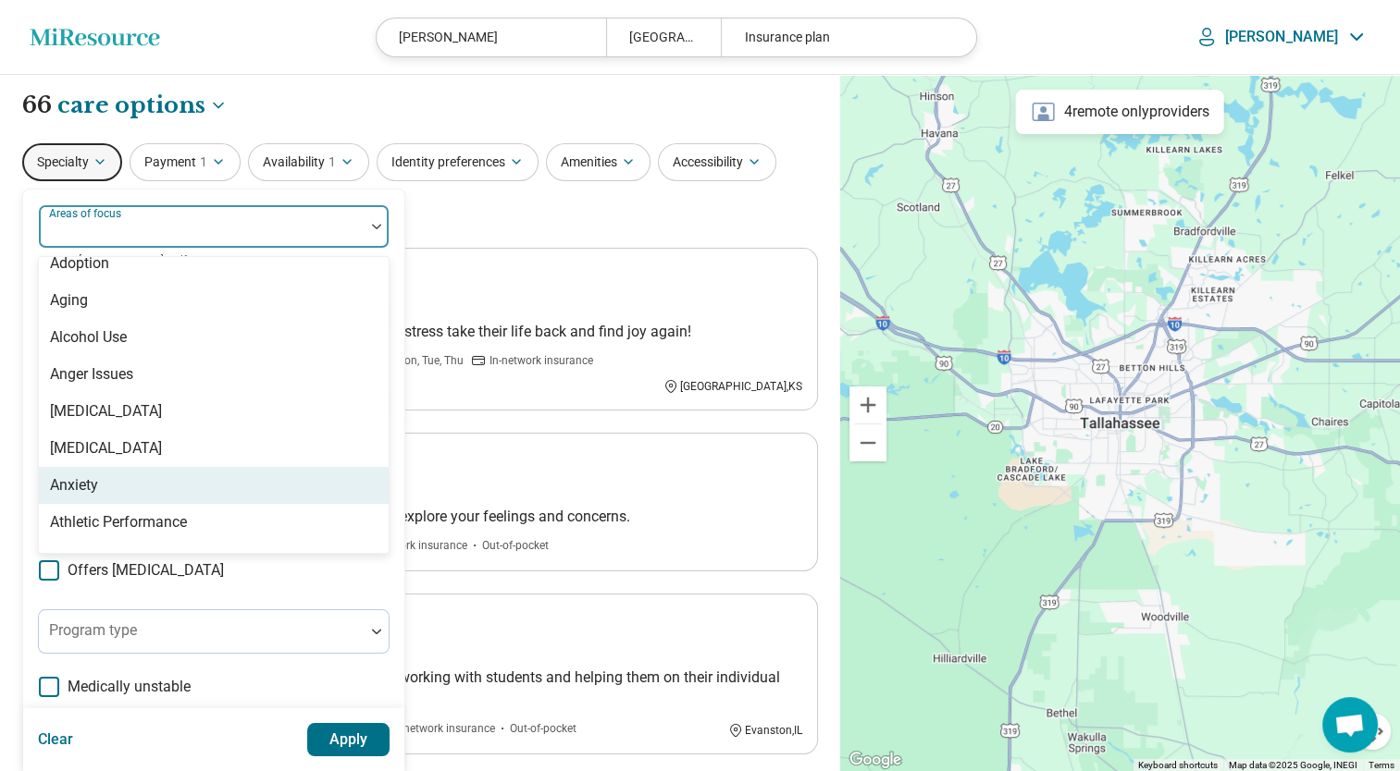
click at [92, 487] on div "Anxiety" at bounding box center [74, 486] width 48 height 22
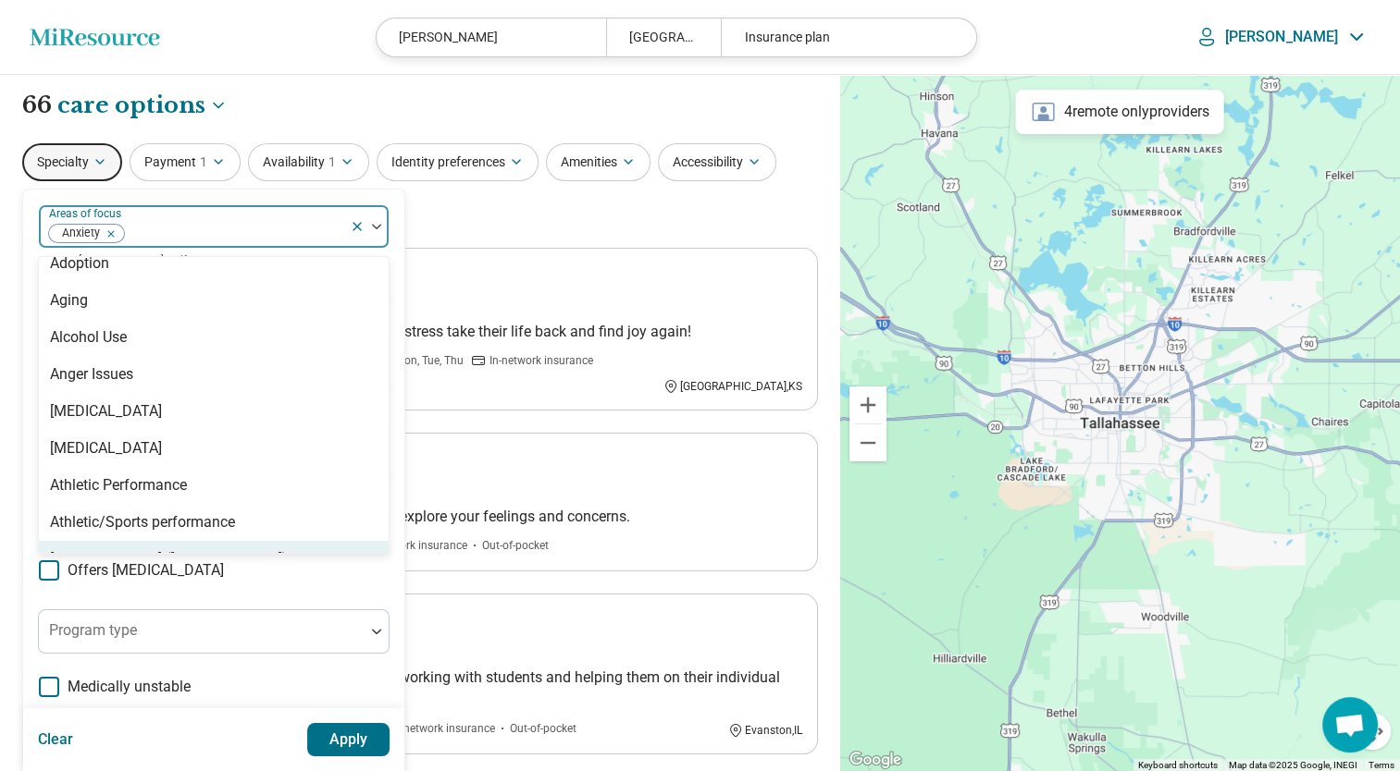
click at [107, 574] on span "Offers [MEDICAL_DATA]" at bounding box center [146, 571] width 156 height 22
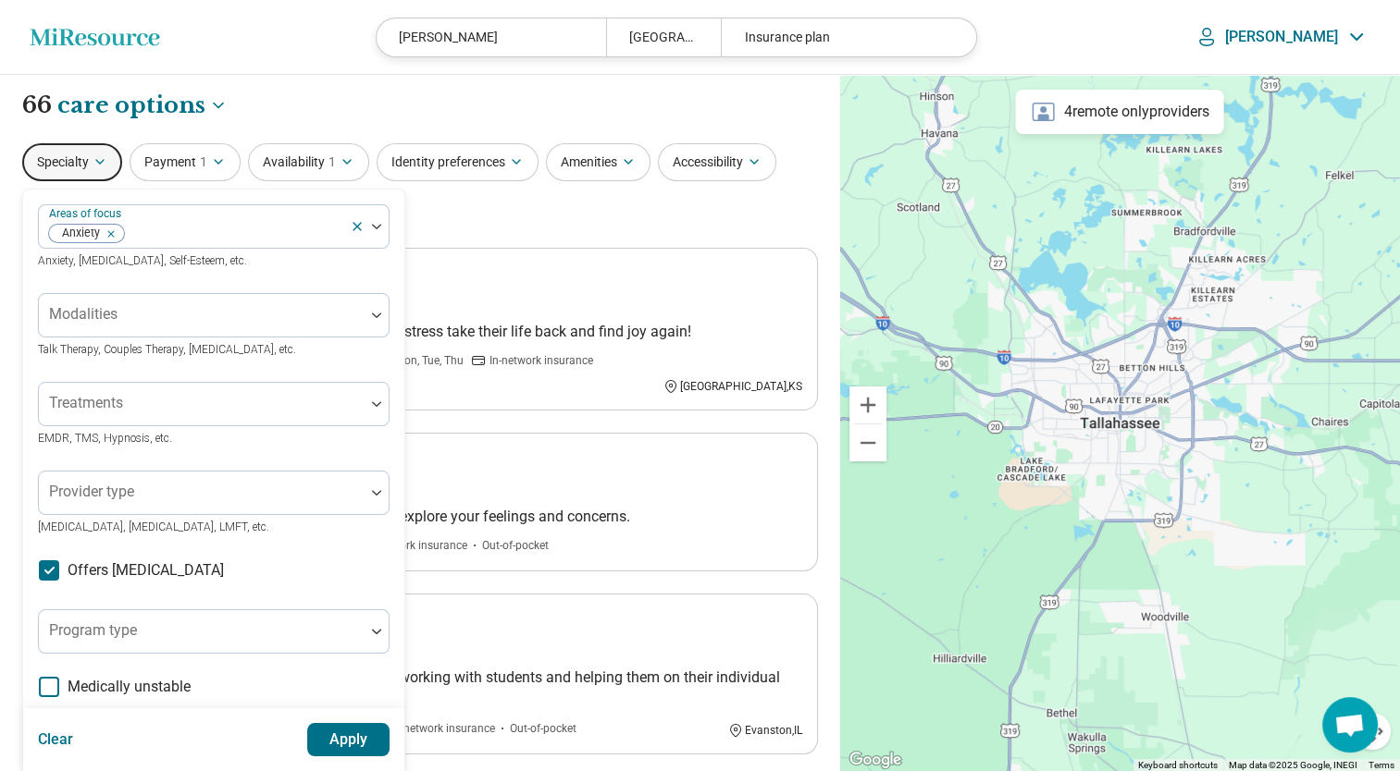
scroll to position [9, 0]
click at [181, 323] on div at bounding box center [201, 323] width 311 height 26
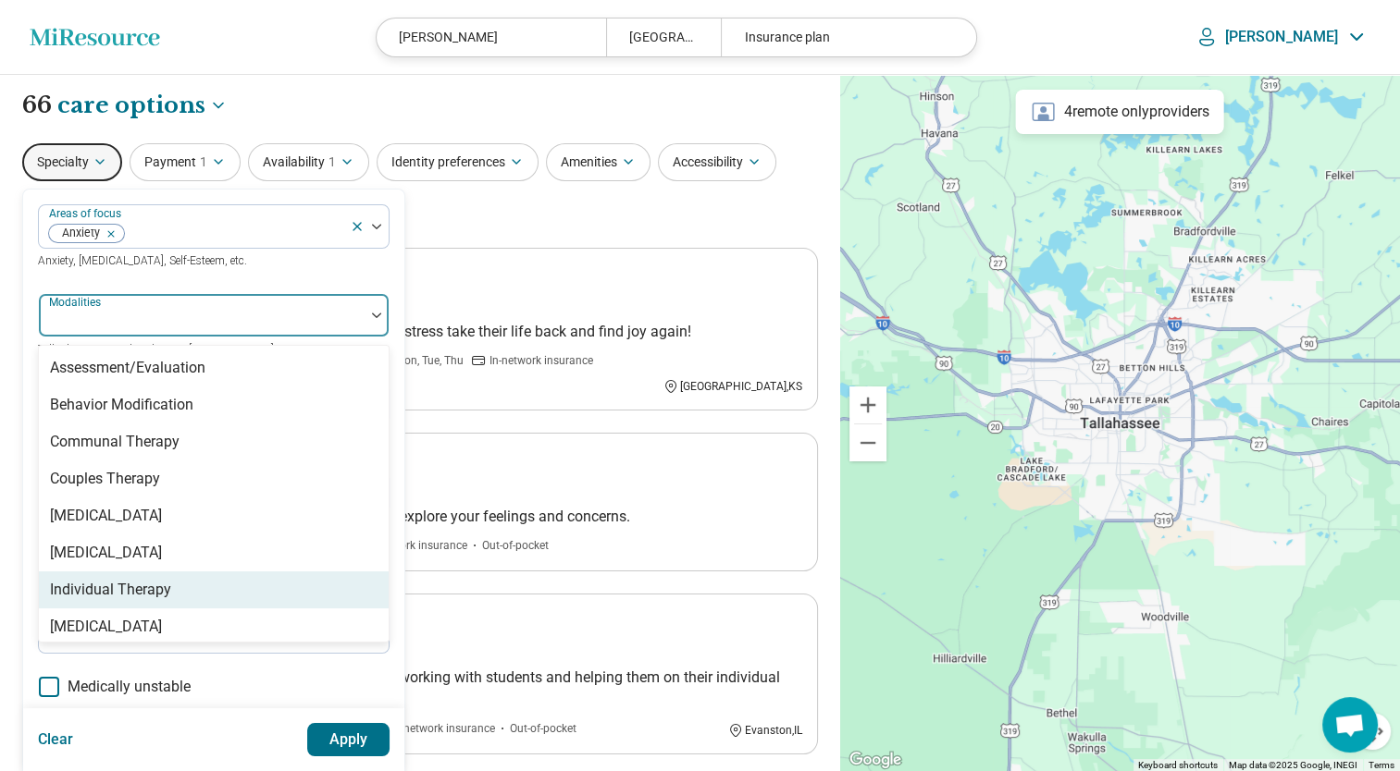
click at [147, 594] on div "Individual Therapy" at bounding box center [110, 590] width 121 height 22
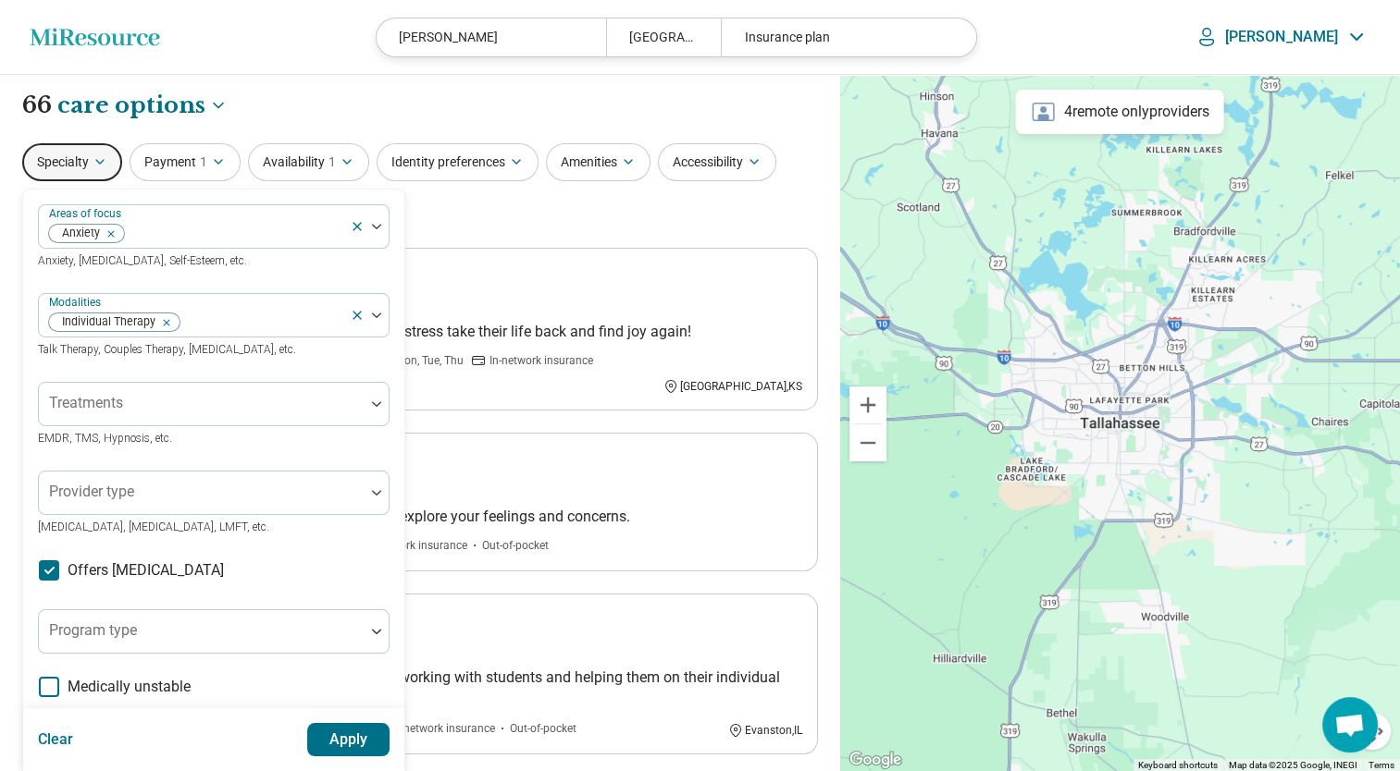
click at [193, 660] on div "Areas of focus Anxiety Anxiety, [MEDICAL_DATA], Self-Esteem, etc. Modalities In…" at bounding box center [213, 565] width 351 height 723
click at [224, 406] on div at bounding box center [201, 412] width 311 height 26
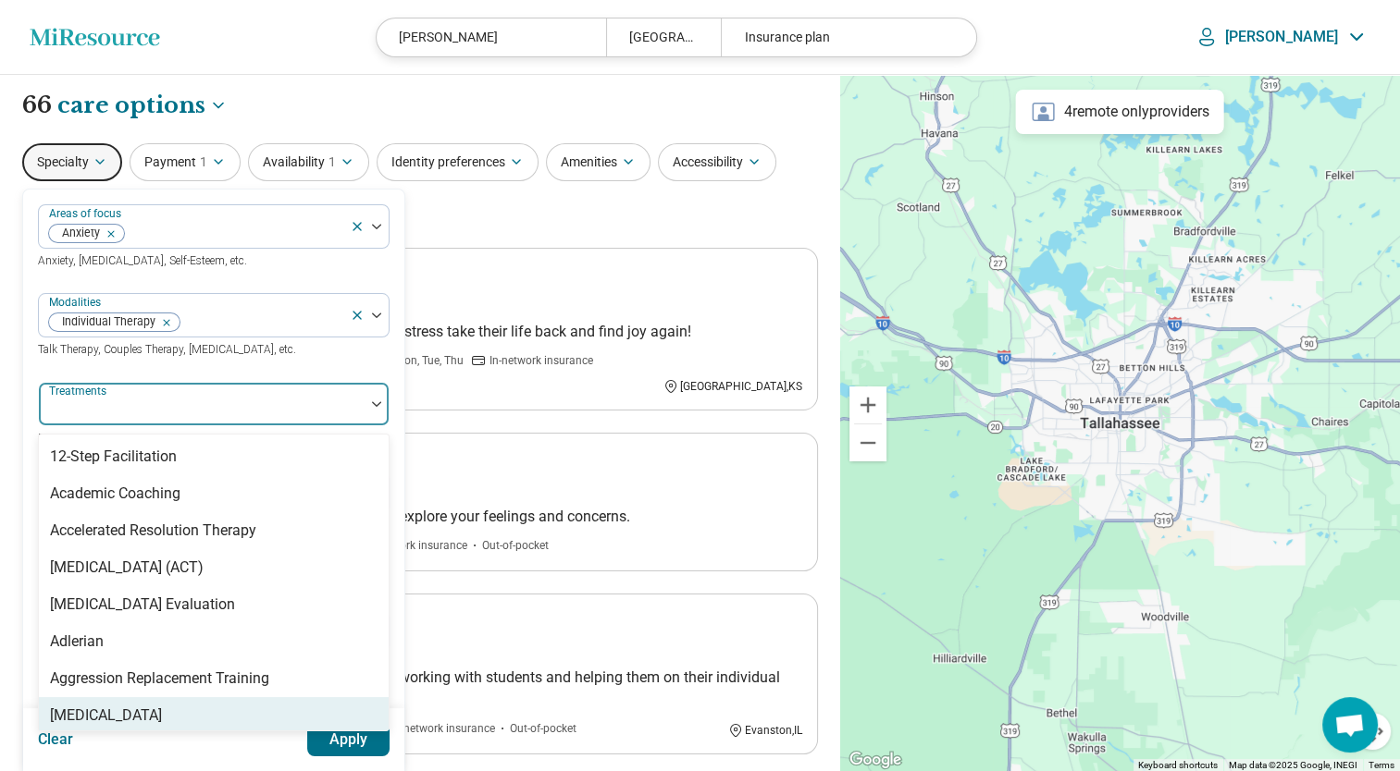
click at [133, 746] on div "Clear Apply" at bounding box center [213, 740] width 381 height 63
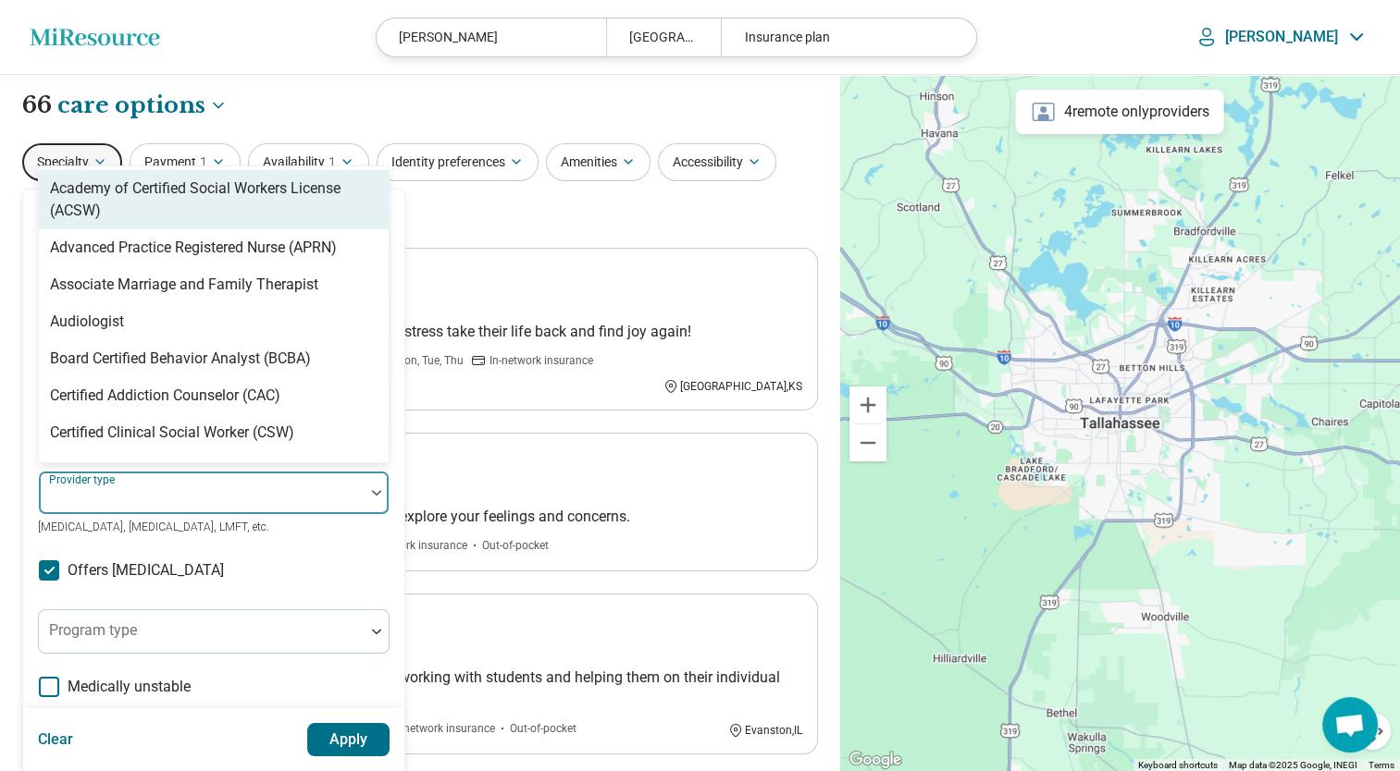
click at [191, 487] on div at bounding box center [201, 500] width 311 height 26
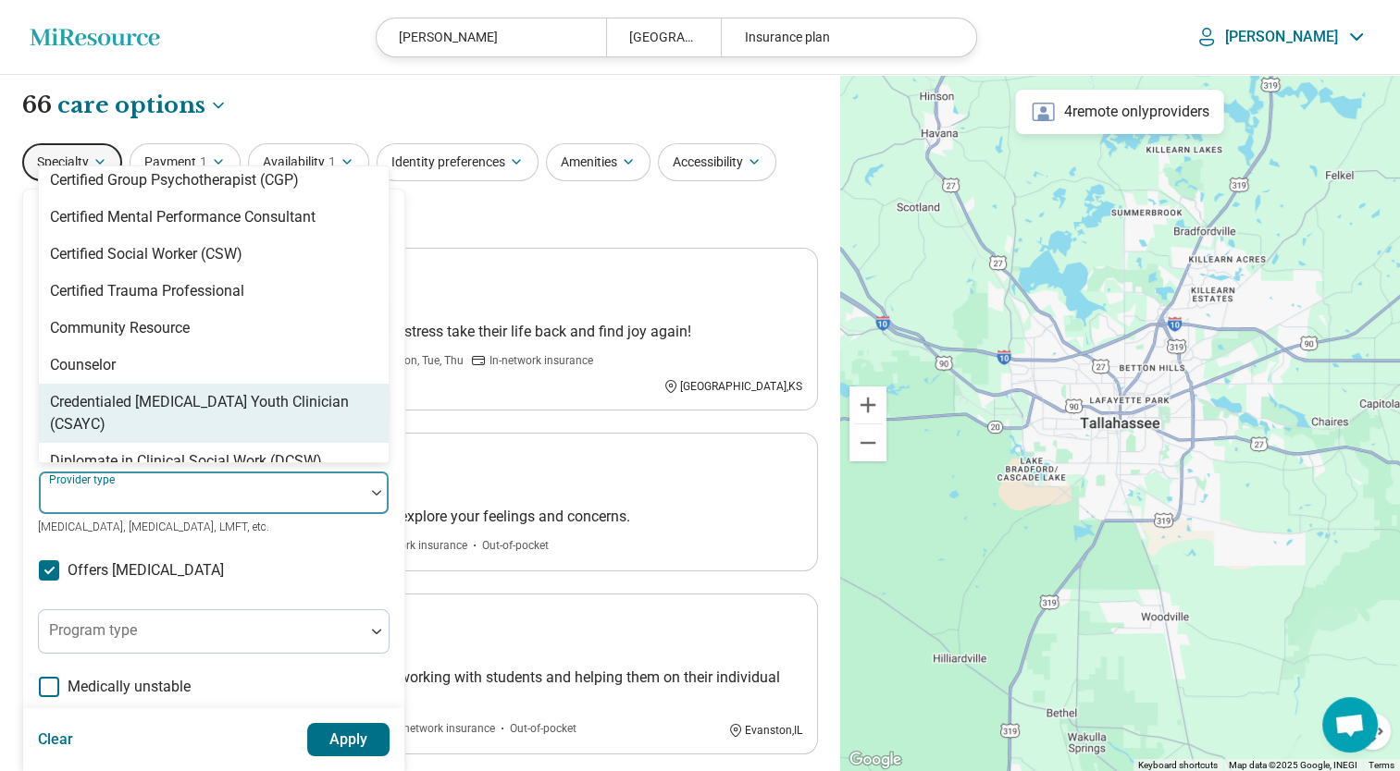
scroll to position [356, 0]
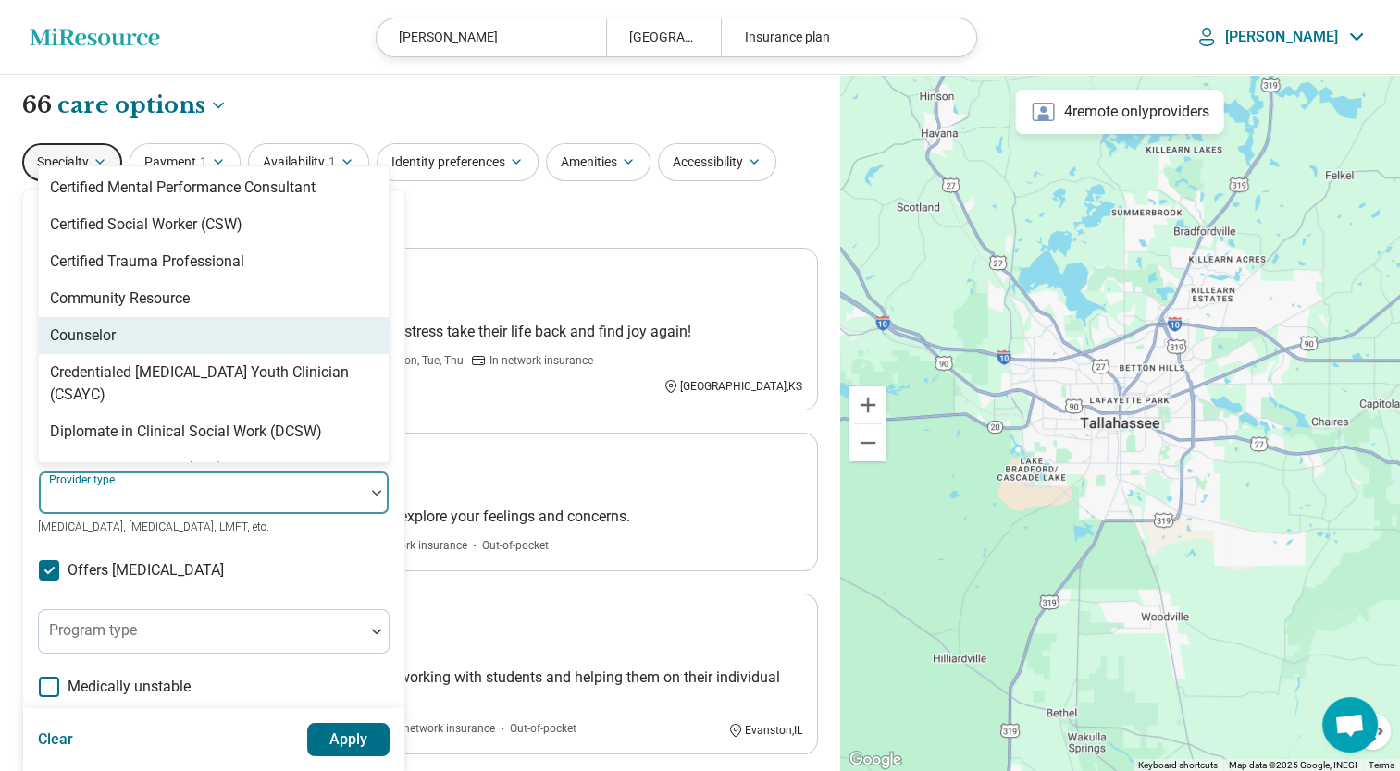
click at [117, 339] on div "Counselor" at bounding box center [214, 335] width 350 height 37
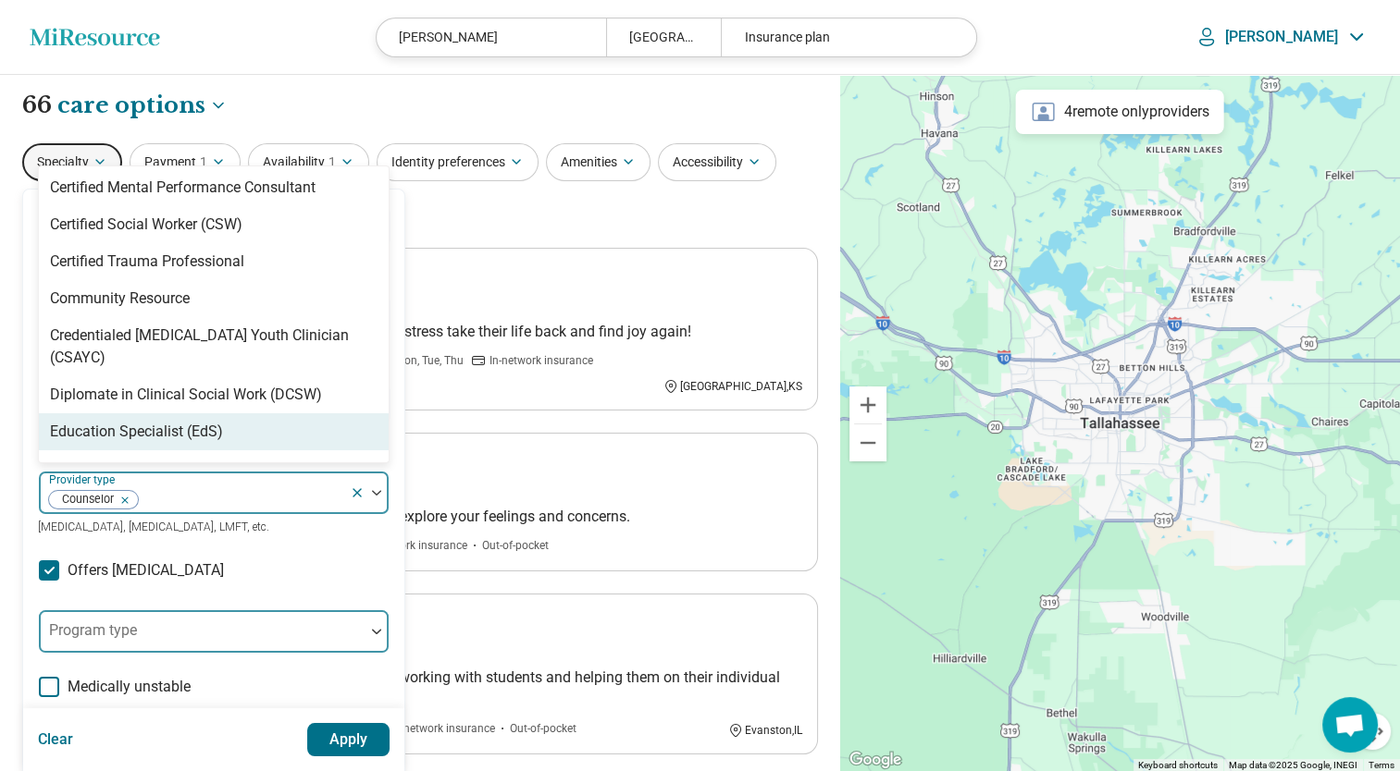
click at [154, 626] on div at bounding box center [201, 639] width 311 height 26
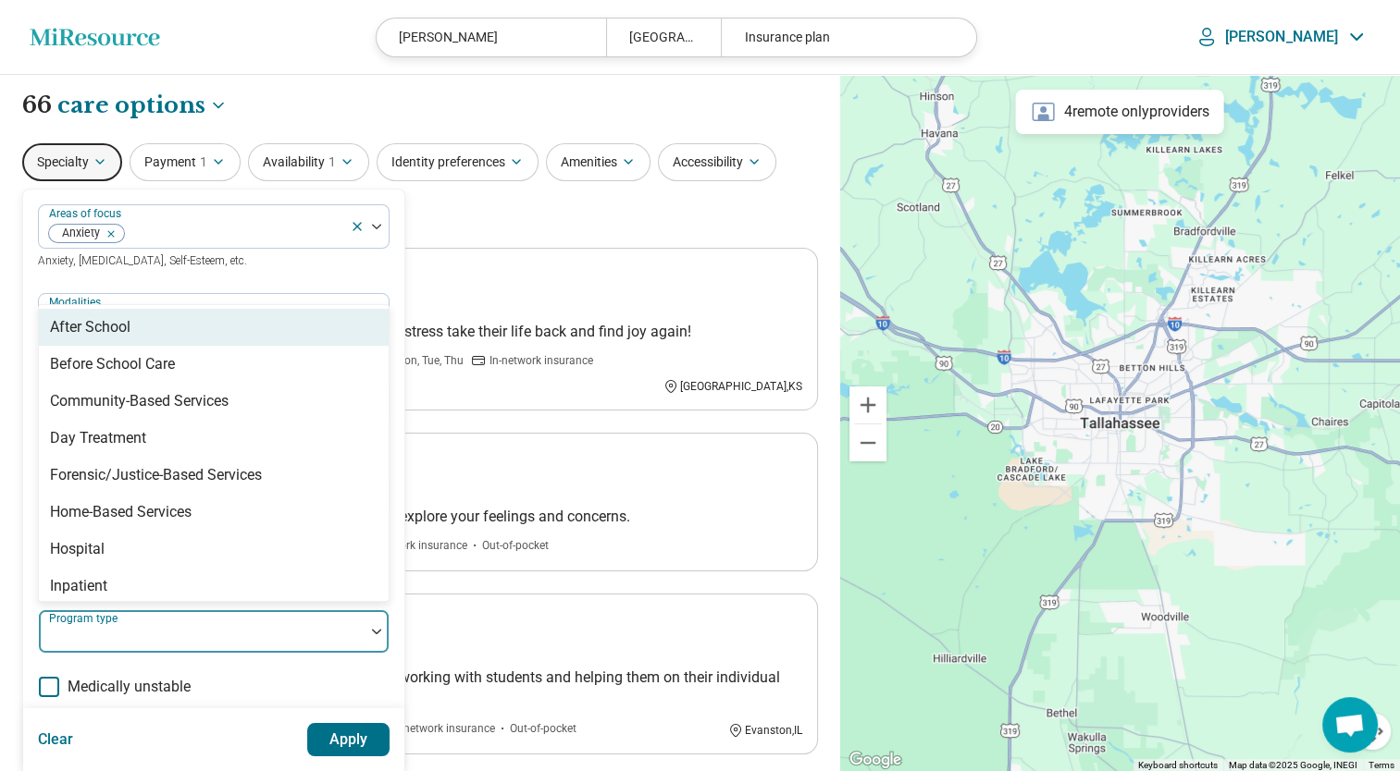
click at [192, 720] on div "Clear Apply" at bounding box center [213, 740] width 381 height 63
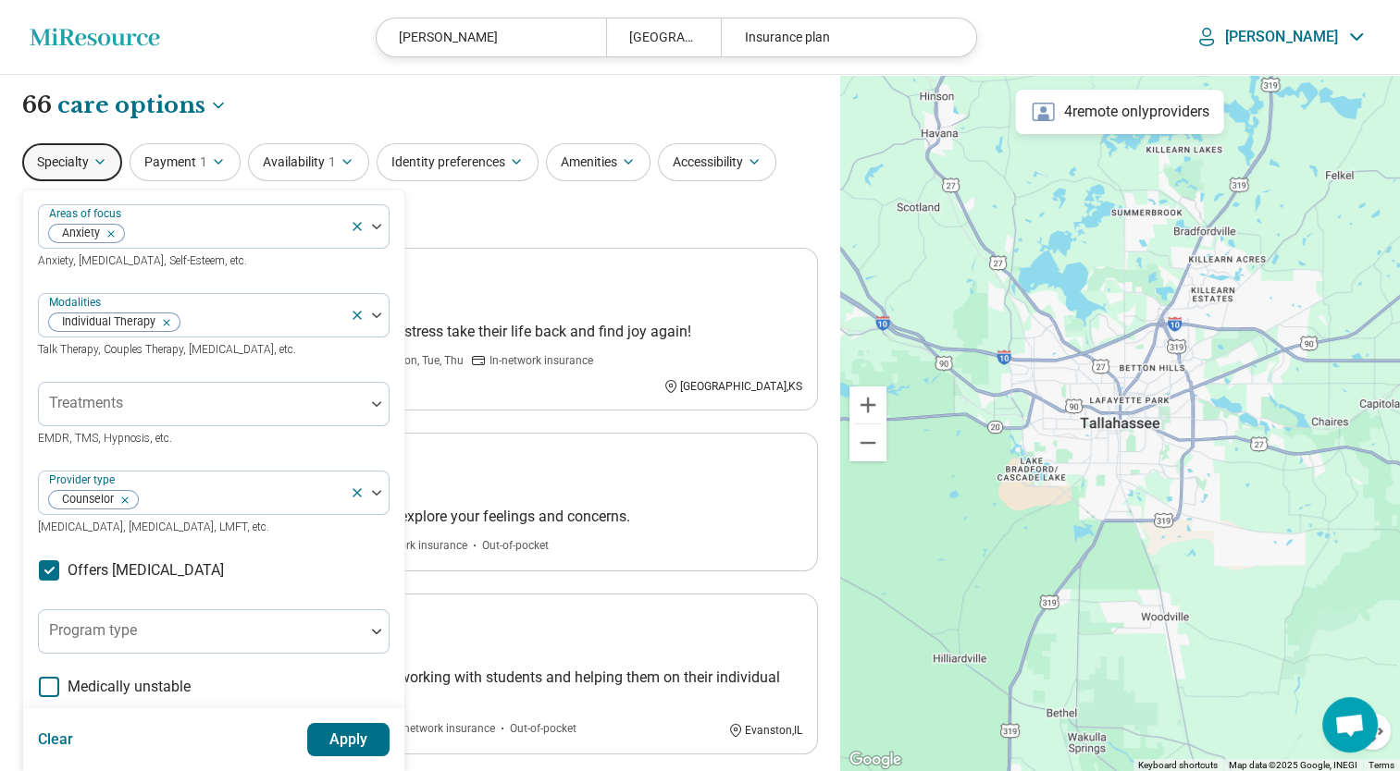
click at [326, 745] on button "Apply" at bounding box center [348, 739] width 83 height 33
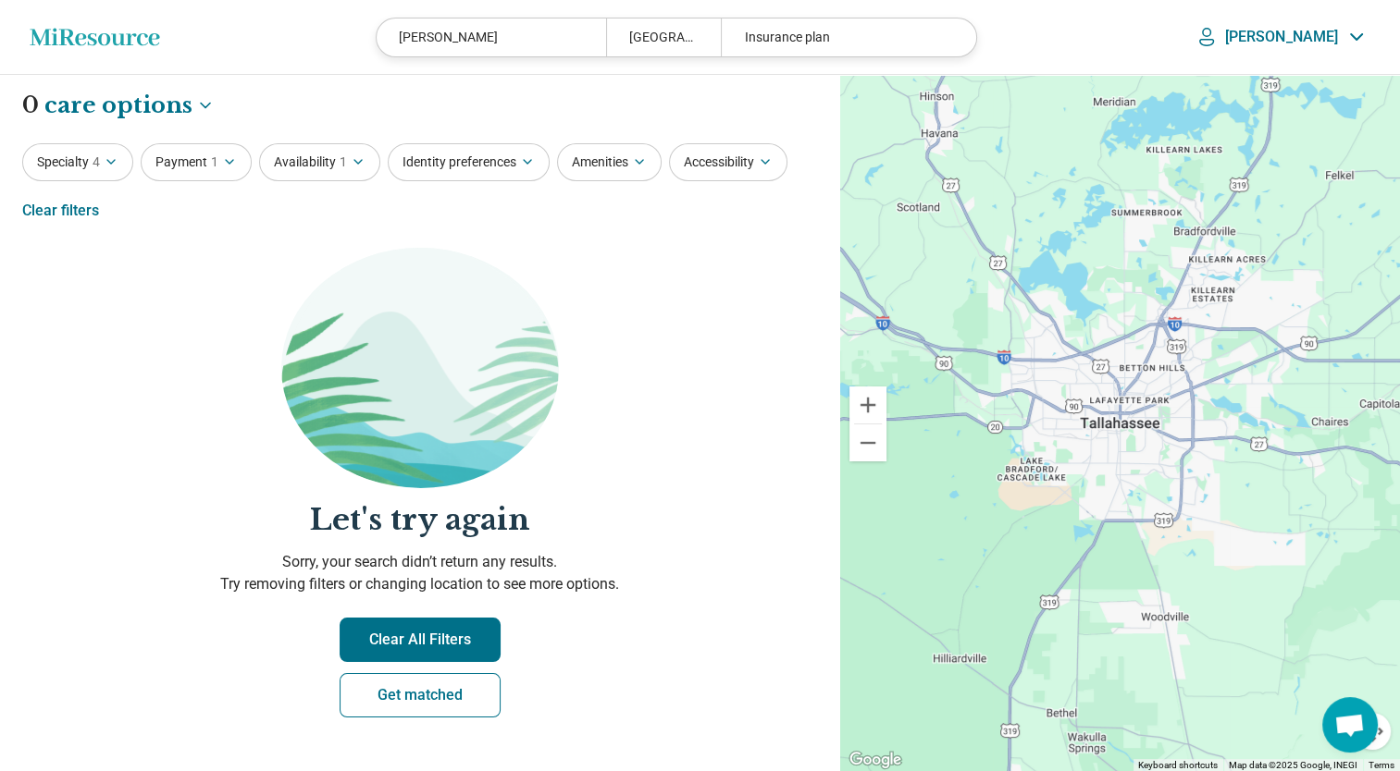
click at [414, 625] on button "Clear All Filters" at bounding box center [419, 640] width 161 height 44
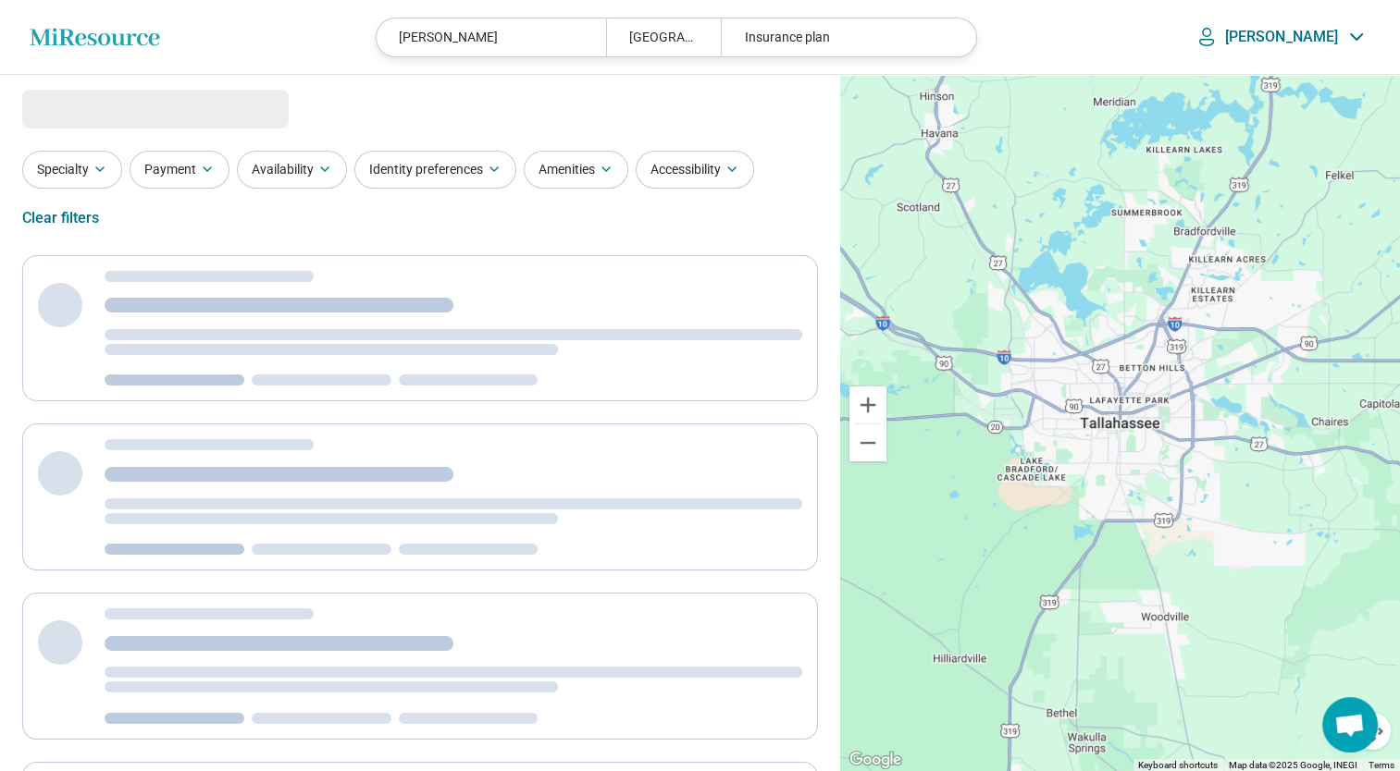
select select "***"
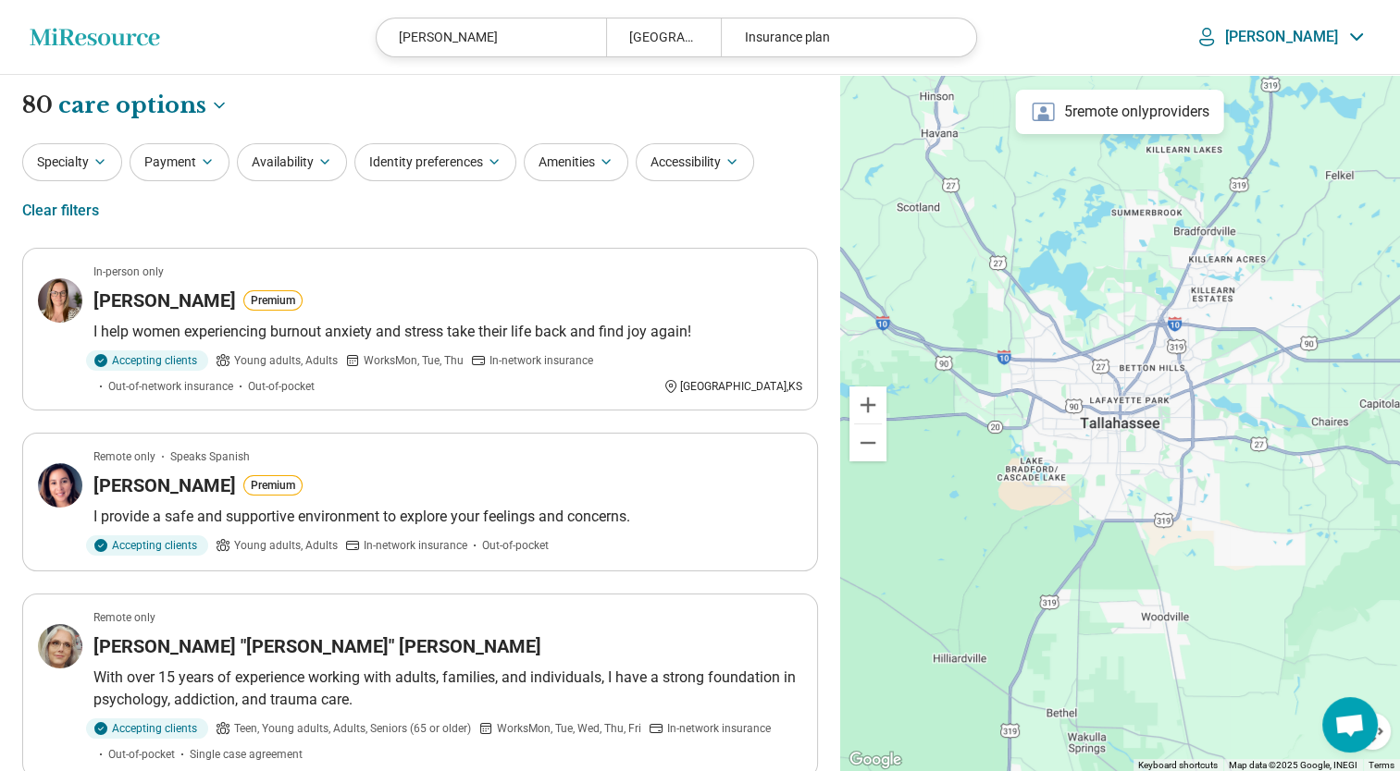
drag, startPoint x: 533, startPoint y: 38, endPoint x: 392, endPoint y: 54, distance: 141.5
click at [392, 54] on header "Miresource logo [PERSON_NAME], [GEOGRAPHIC_DATA] Insurance plan [PERSON_NAME]" at bounding box center [700, 37] width 1400 height 75
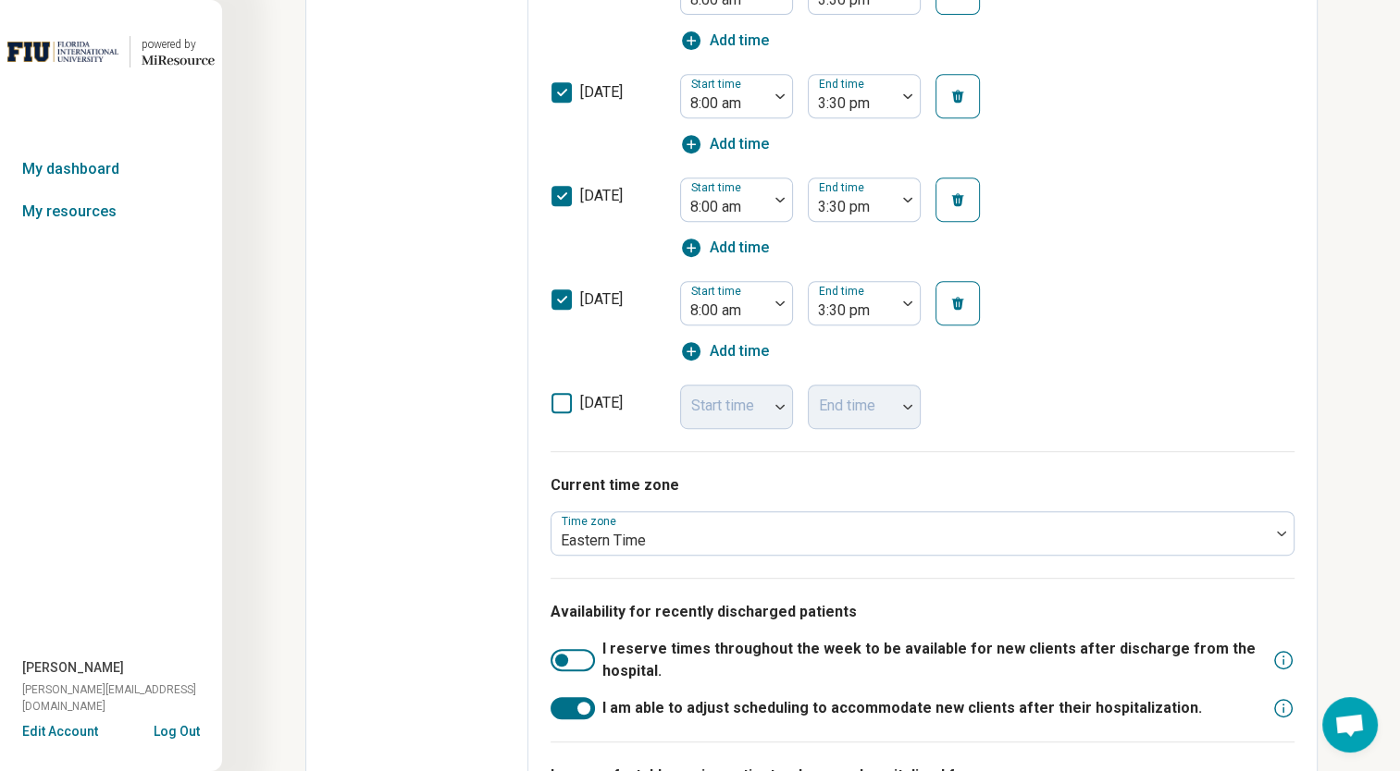
scroll to position [931, 0]
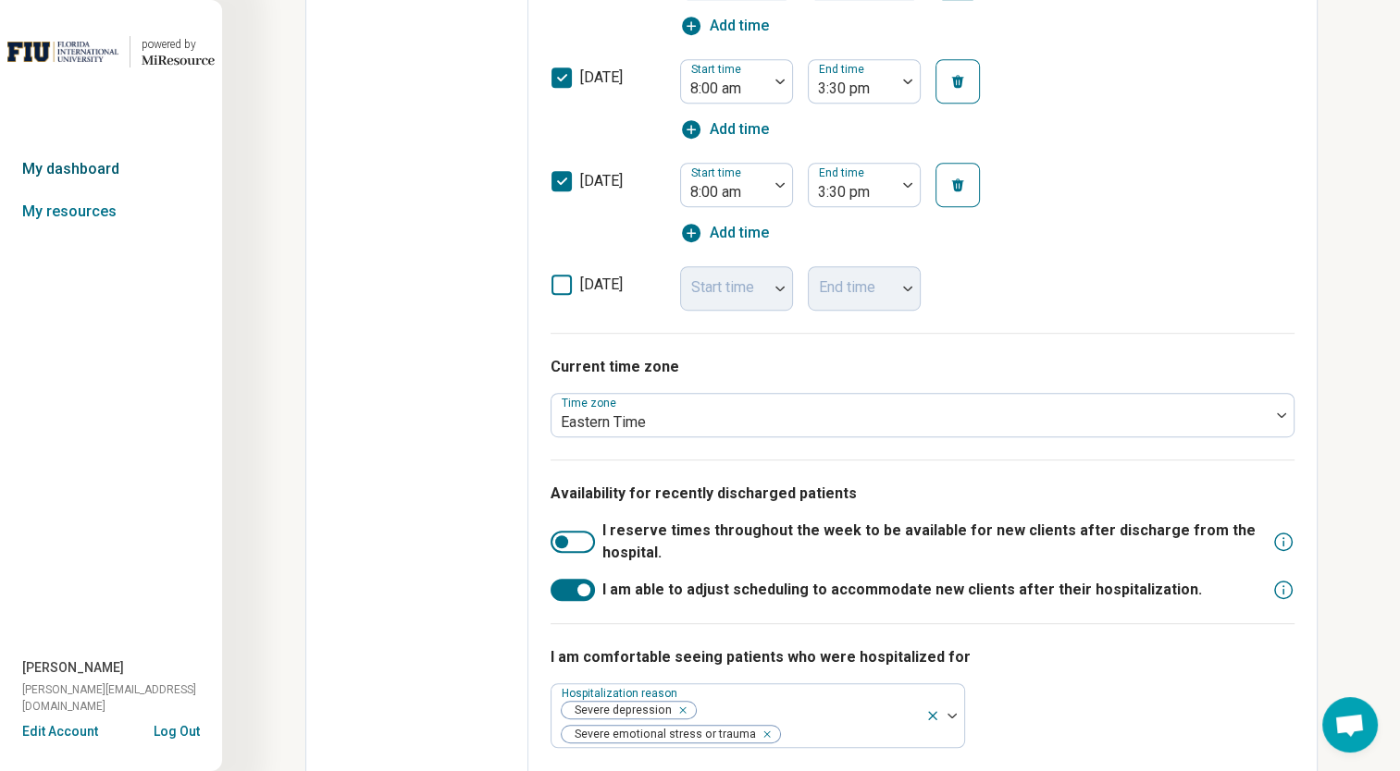
click at [91, 169] on link "My dashboard" at bounding box center [111, 169] width 222 height 43
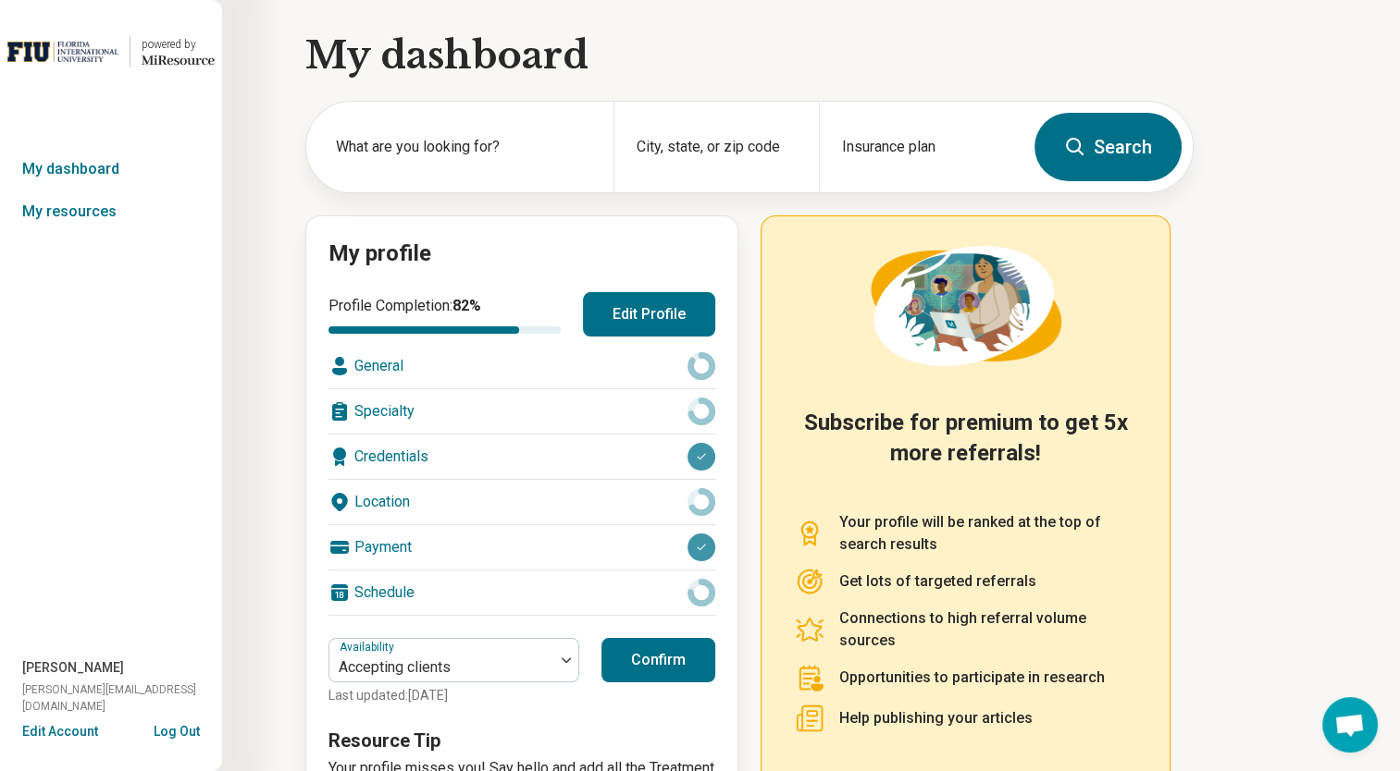
click at [391, 457] on div "Credentials" at bounding box center [521, 457] width 387 height 44
click at [385, 366] on div "General" at bounding box center [521, 366] width 387 height 44
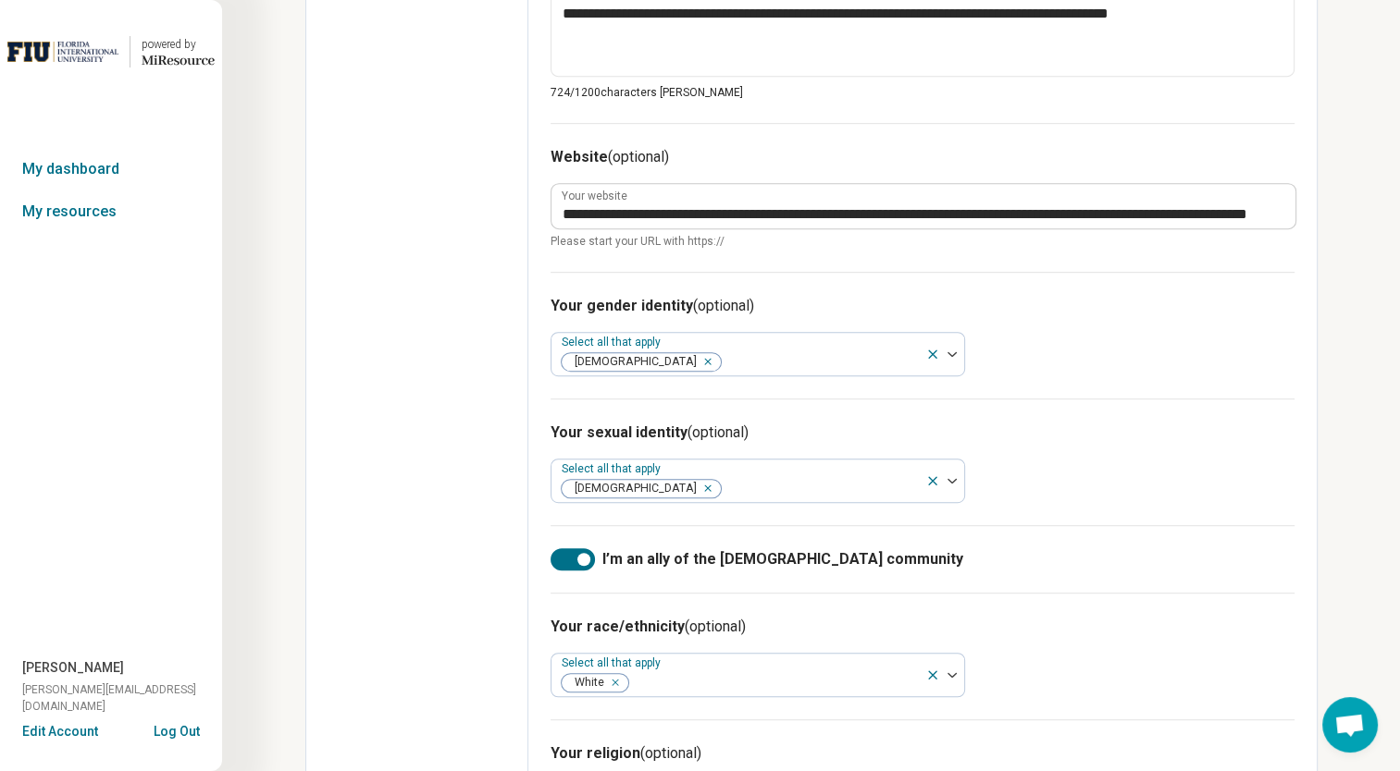
scroll to position [945, 0]
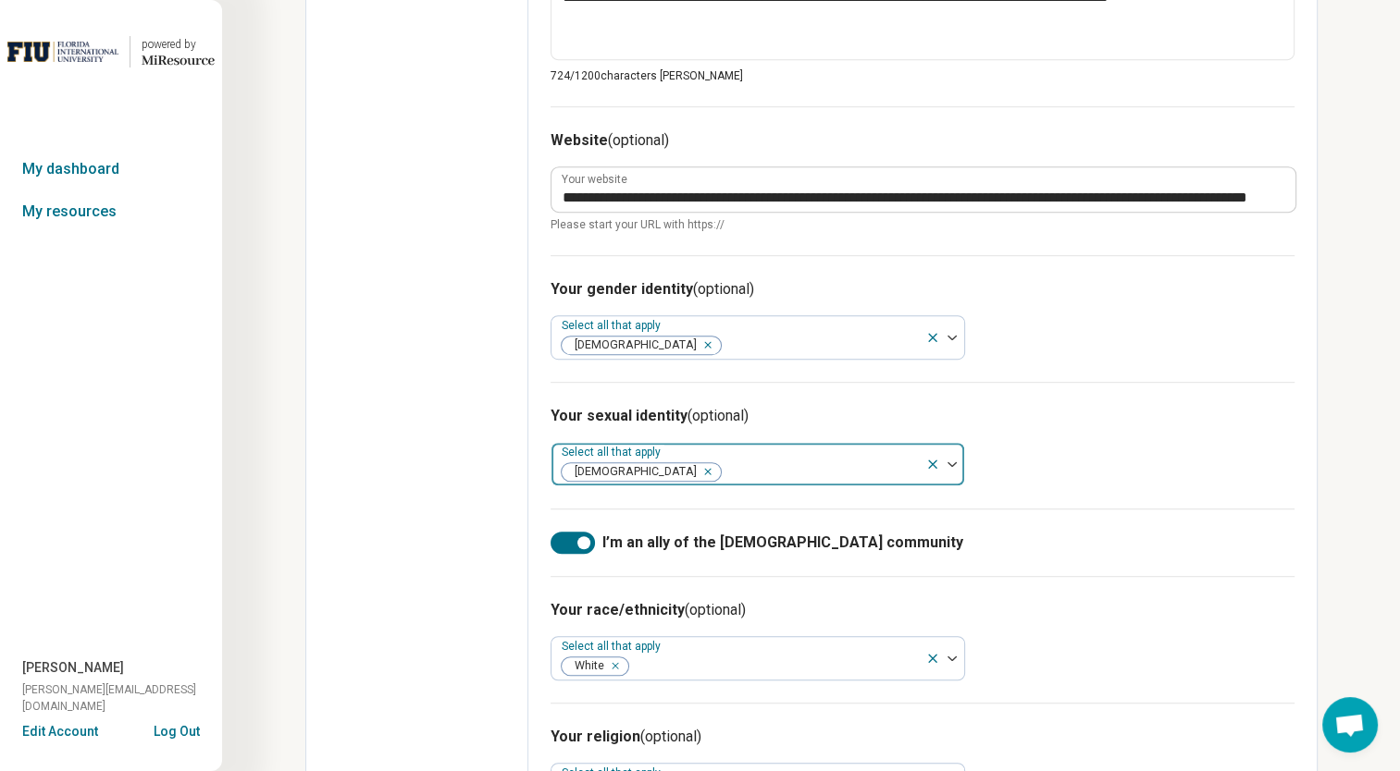
click at [697, 475] on icon "Remove [object Object]" at bounding box center [703, 471] width 13 height 13
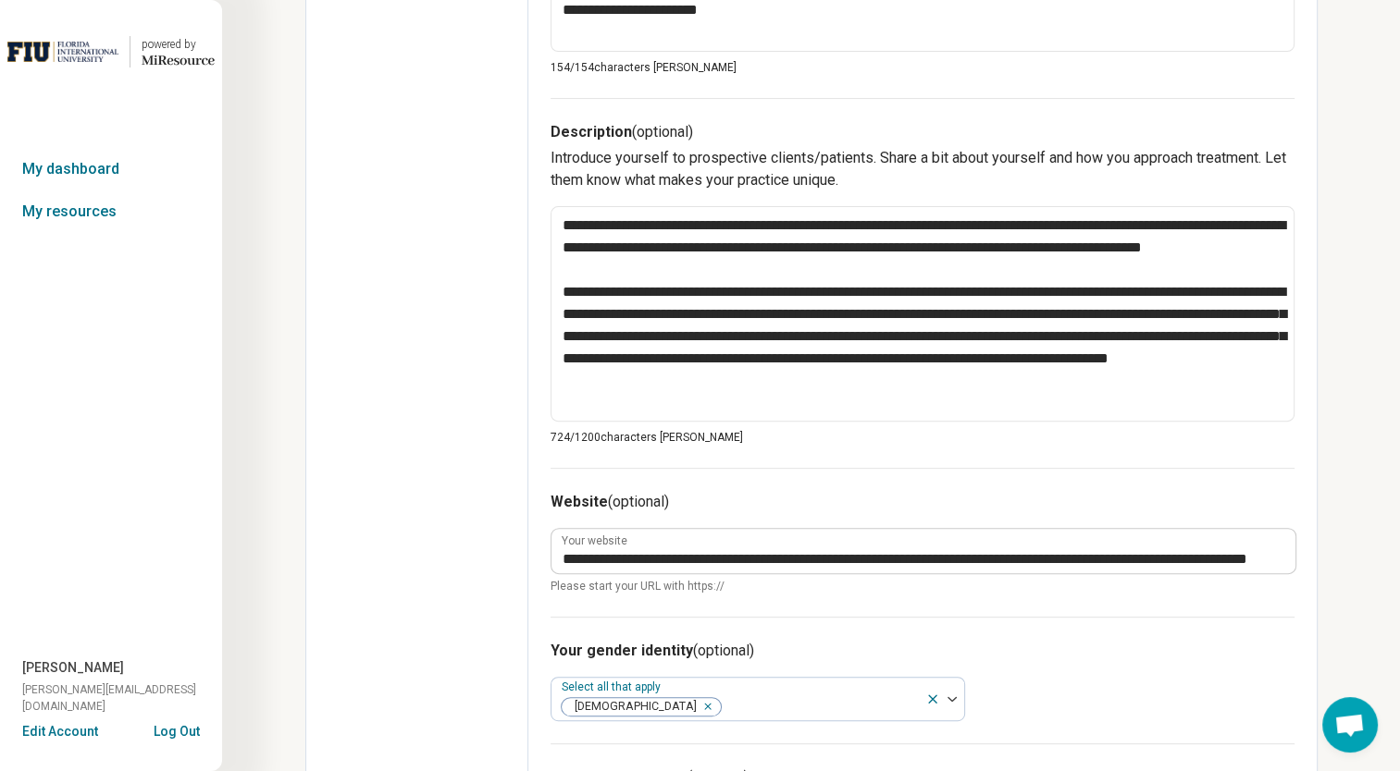
scroll to position [0, 0]
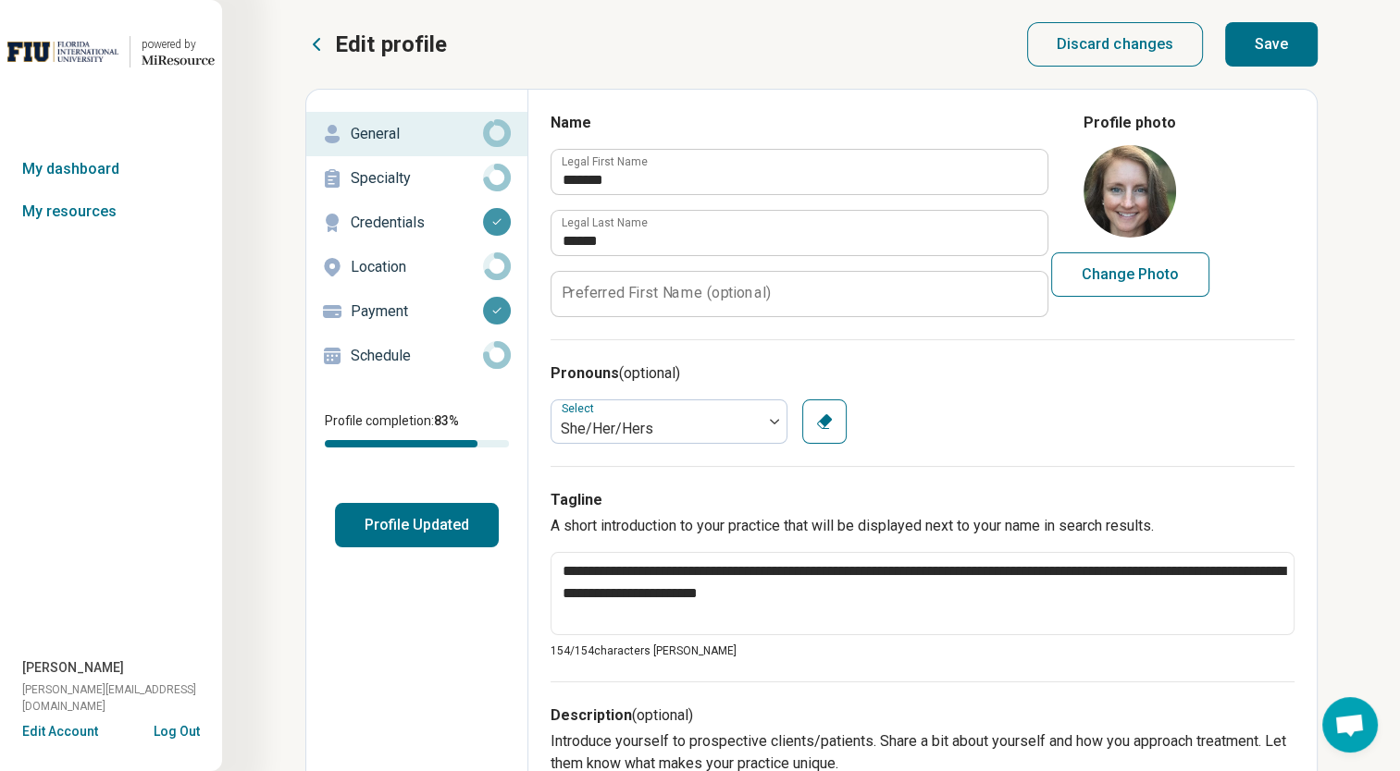
click at [1277, 39] on button "Save" at bounding box center [1271, 44] width 92 height 44
type textarea "*"
